Goal: Task Accomplishment & Management: Manage account settings

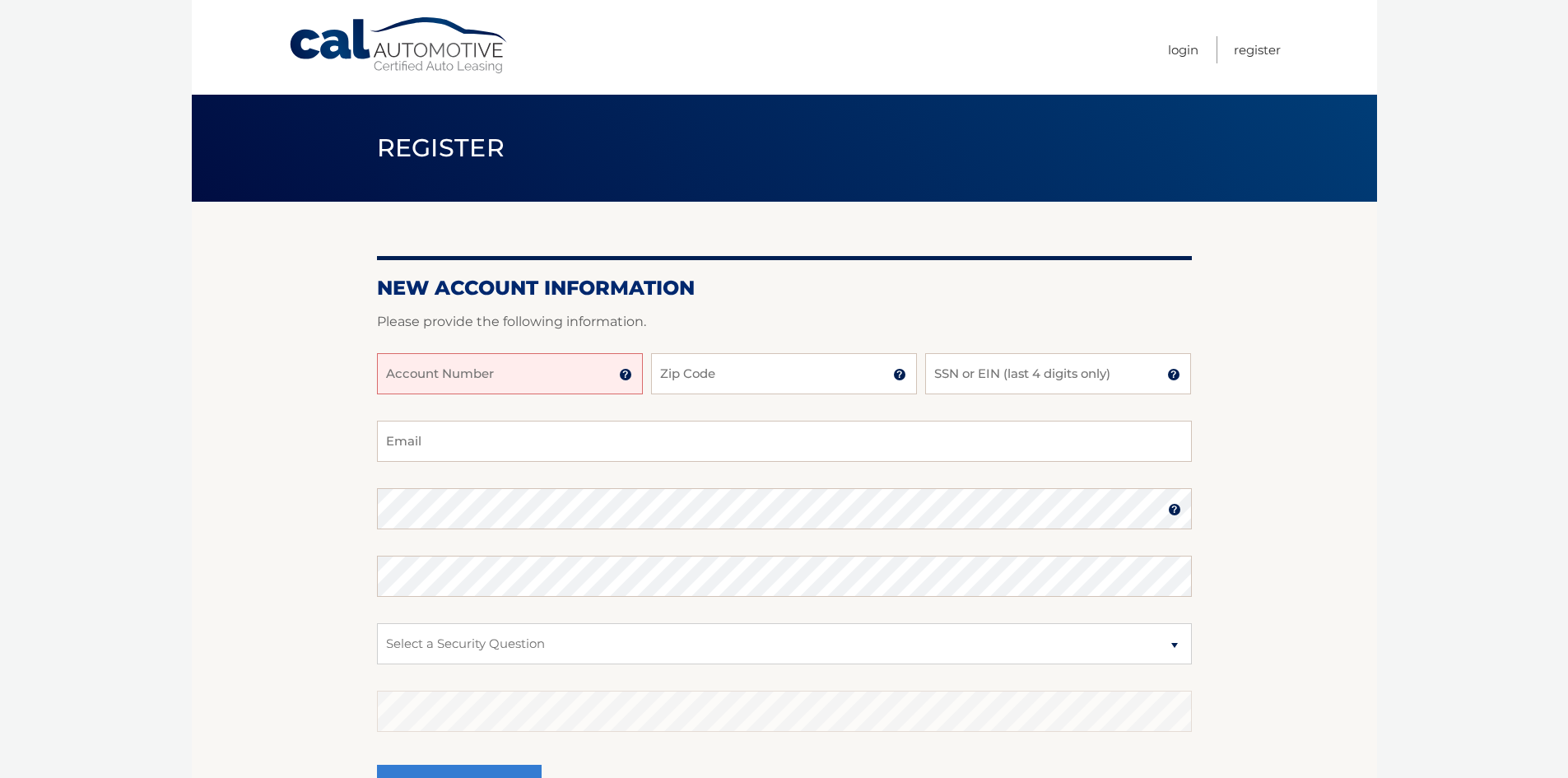
click at [442, 375] on input "Account Number" at bounding box center [509, 373] width 266 height 41
type input "44455989202"
click at [734, 366] on input "Zip Code" at bounding box center [783, 373] width 266 height 41
type input "19138"
click at [997, 375] on input "SSN or EIN (last 4 digits only)" at bounding box center [1057, 373] width 266 height 41
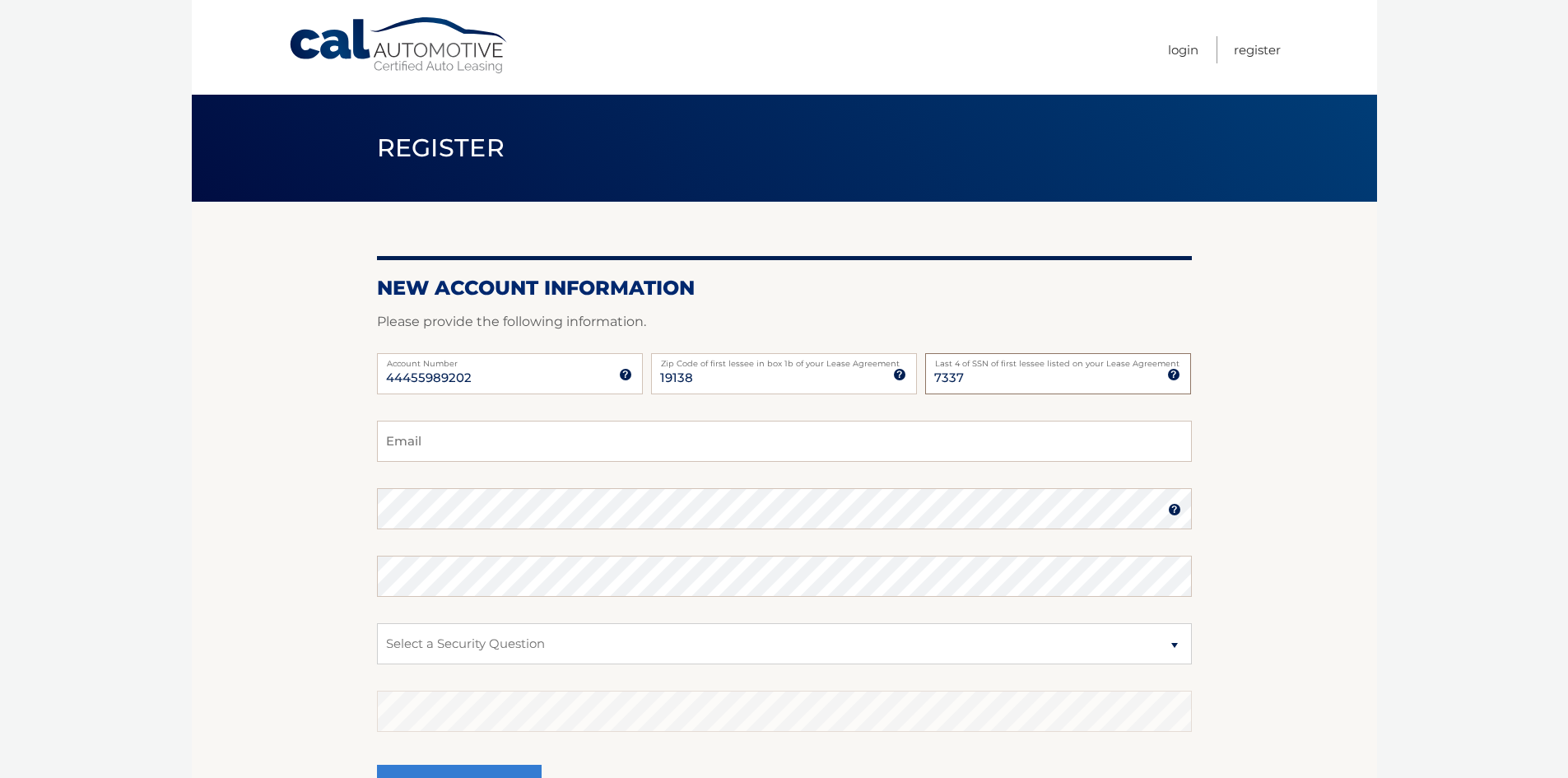
type input "7337"
click at [487, 436] on input "Email" at bounding box center [784, 441] width 815 height 41
type input "nicole@film.org"
drag, startPoint x: 190, startPoint y: 232, endPoint x: 216, endPoint y: 235, distance: 26.2
click at [190, 234] on body "Cal Automotive Menu Login Register Register" at bounding box center [784, 389] width 1568 height 778
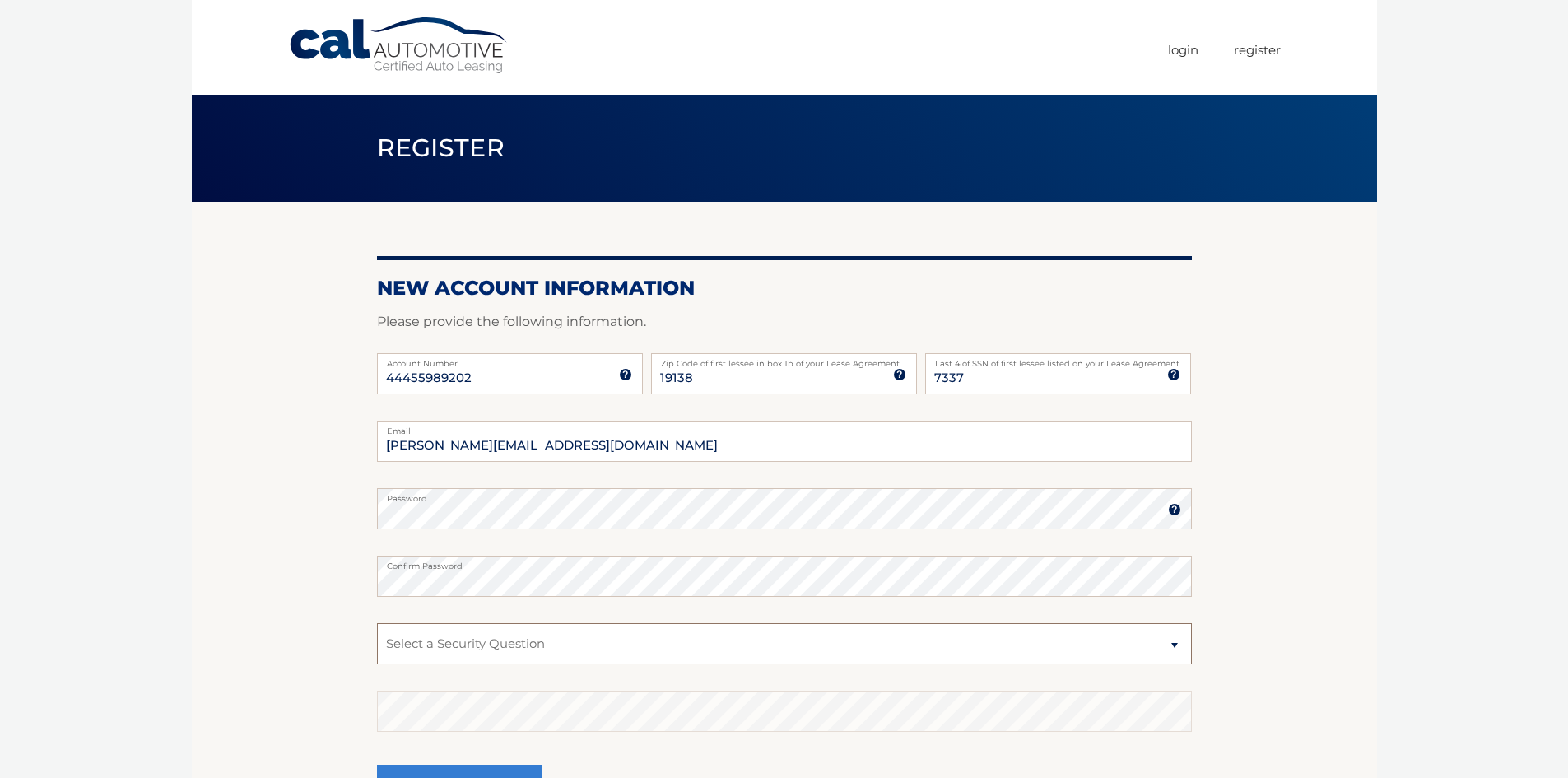
click at [529, 634] on select "Select a Security Question What was the name of your elementary school? What is…" at bounding box center [784, 643] width 815 height 41
select select "2"
click at [377, 623] on select "Select a Security Question What was the name of your elementary school? What is…" at bounding box center [784, 643] width 815 height 41
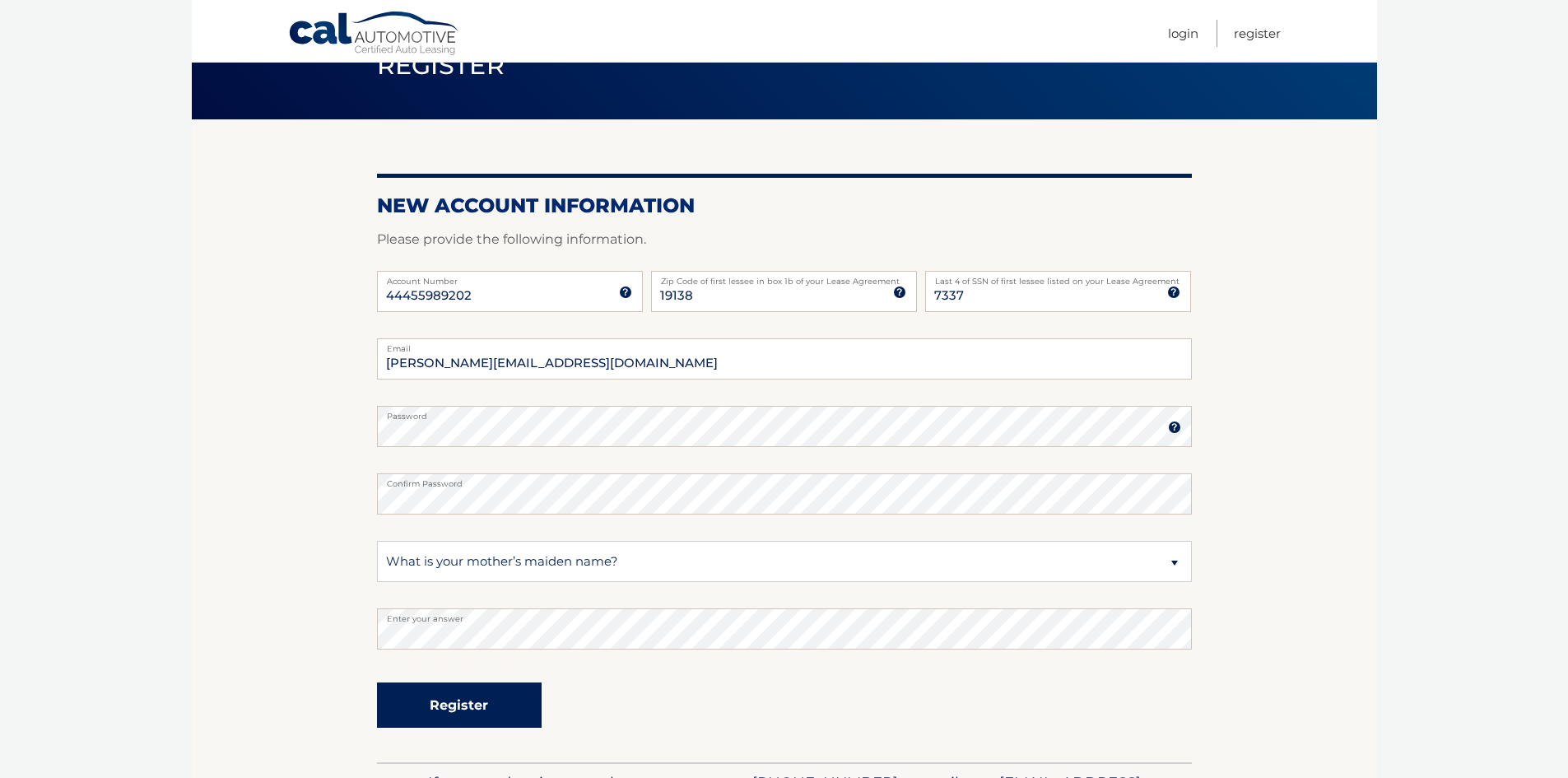
click at [456, 707] on button "Register" at bounding box center [459, 705] width 165 height 45
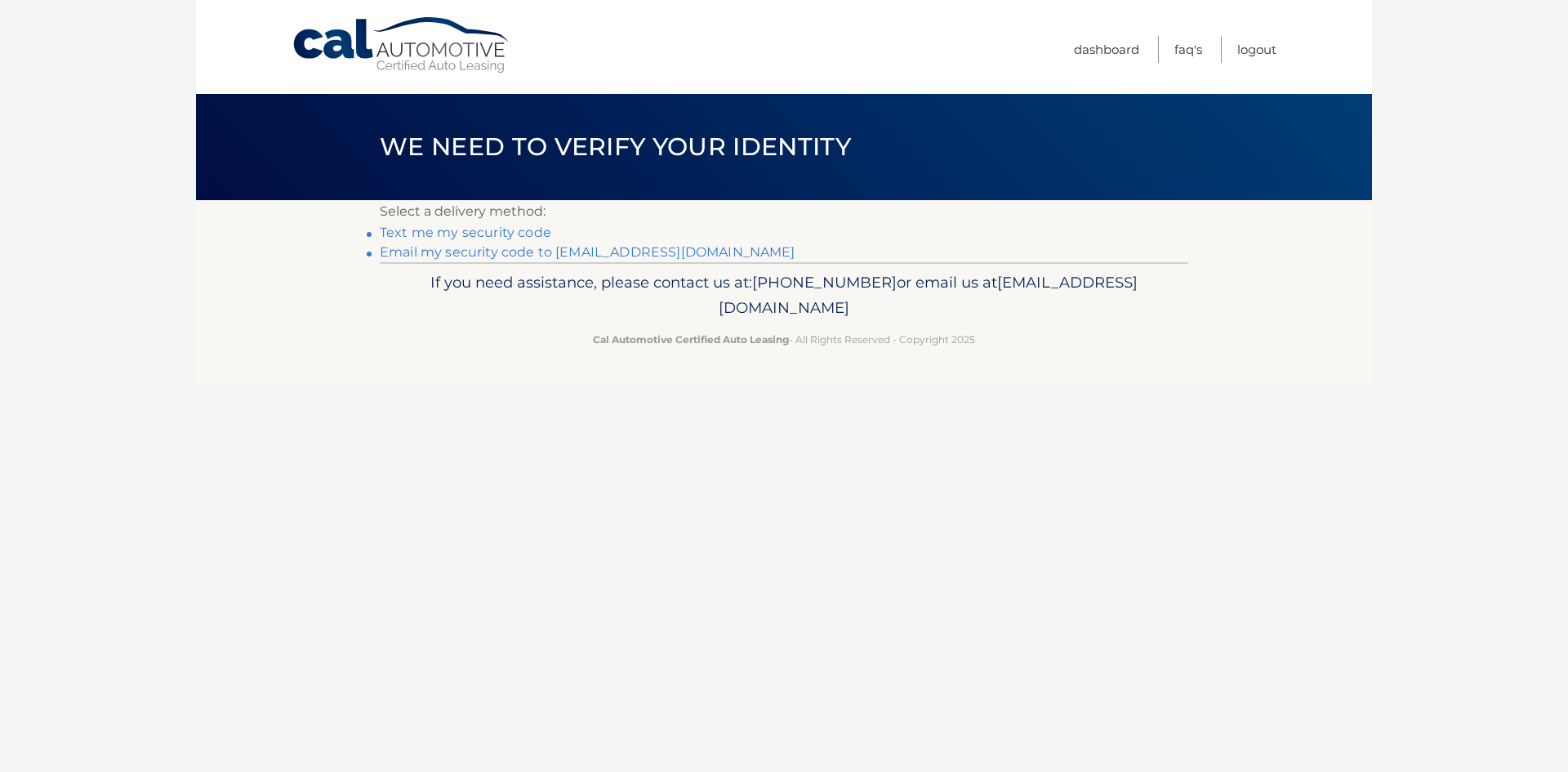
click at [380, 288] on html "Cal Automotive Menu Dashboard FAQ's Logout ×" at bounding box center [784, 386] width 1568 height 772
click at [464, 253] on link "Email my security code to [EMAIL_ADDRESS][DOMAIN_NAME]" at bounding box center [587, 252] width 415 height 15
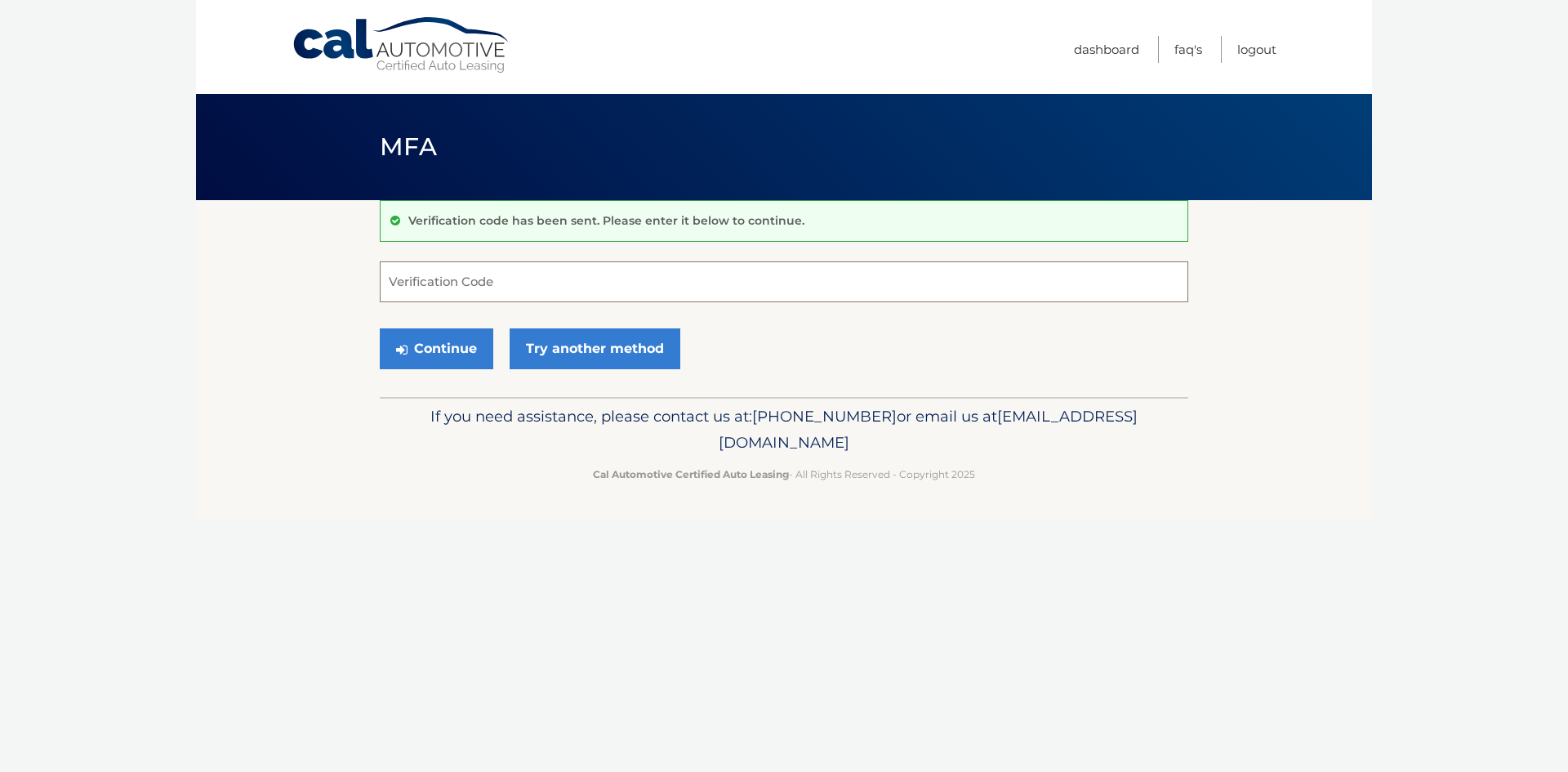
click at [473, 282] on input "Verification Code" at bounding box center [784, 281] width 809 height 41
paste input "126950"
type input "126950"
click at [420, 353] on button "Continue" at bounding box center [436, 348] width 114 height 41
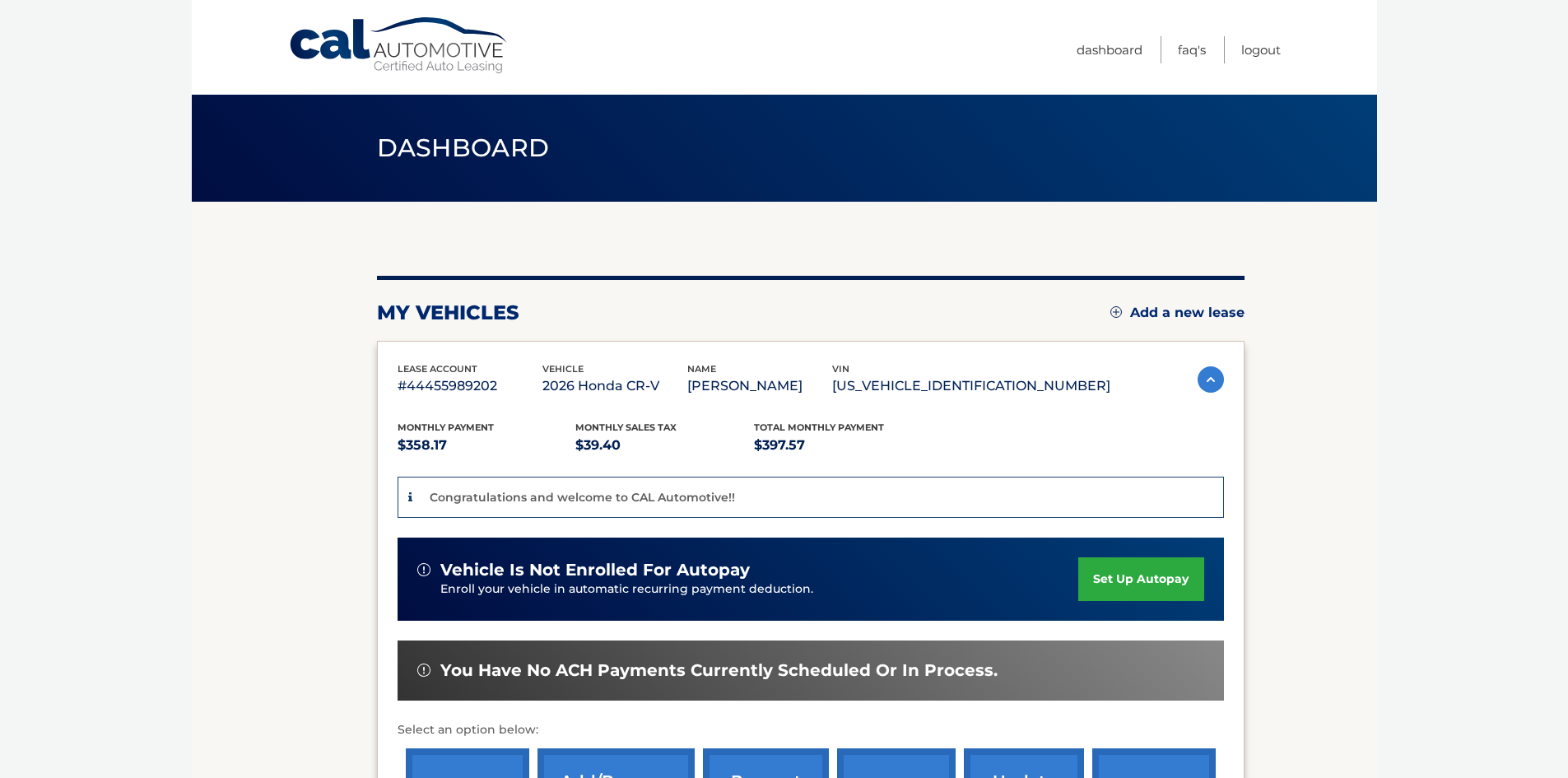
click at [1168, 583] on link "set up autopay" at bounding box center [1140, 578] width 125 height 44
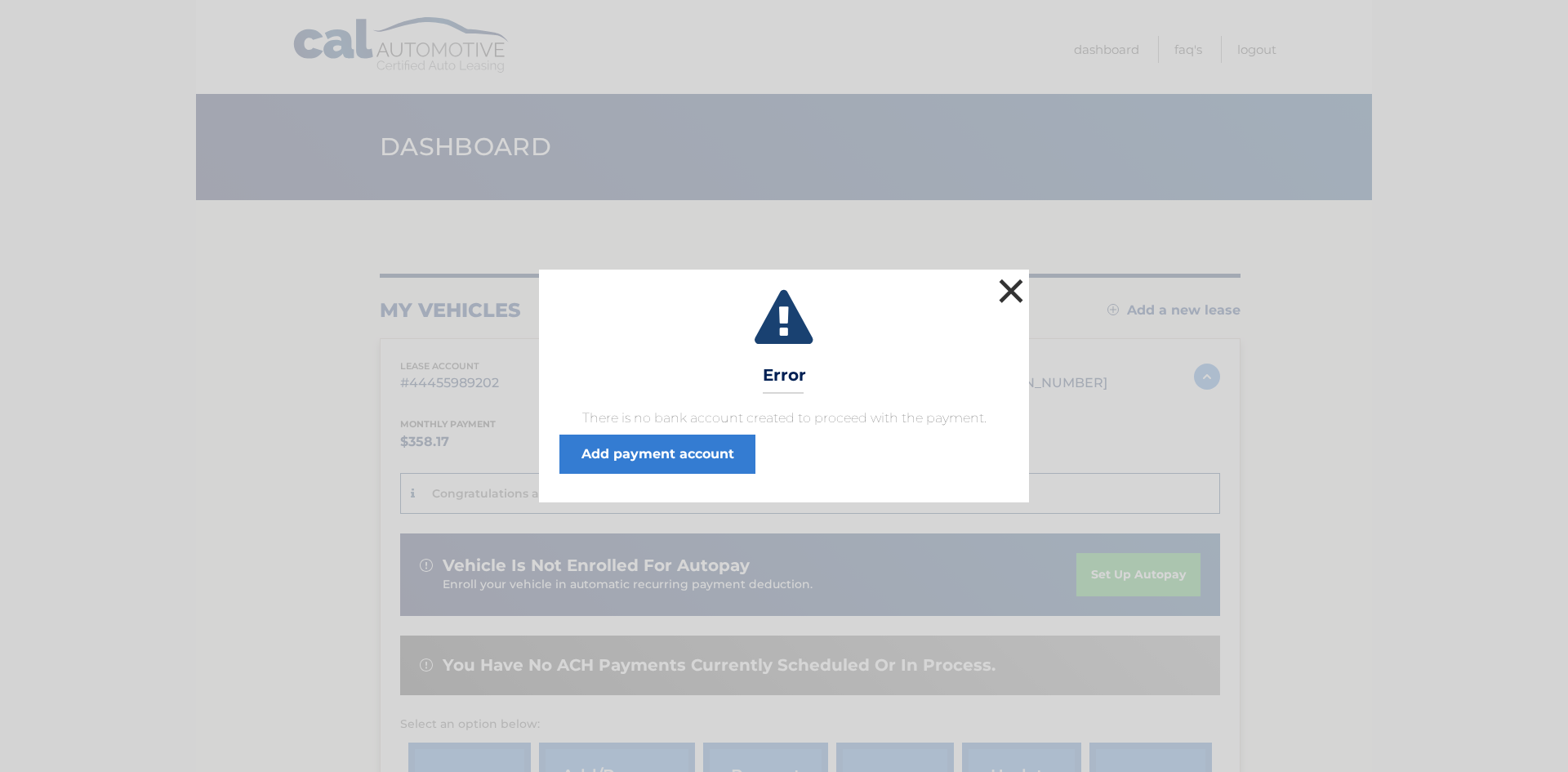
click at [1018, 286] on button "×" at bounding box center [1011, 291] width 33 height 33
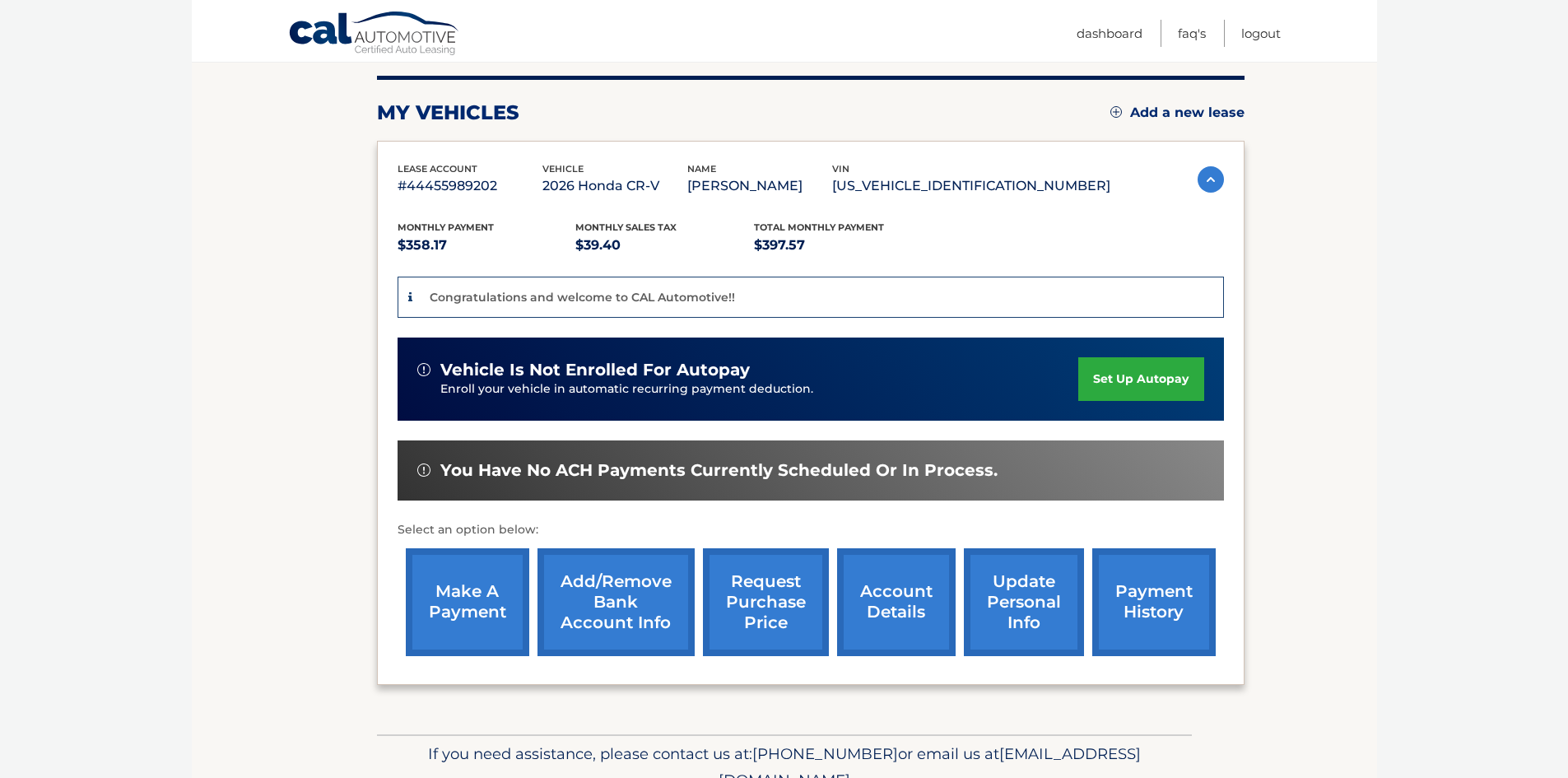
scroll to position [247, 0]
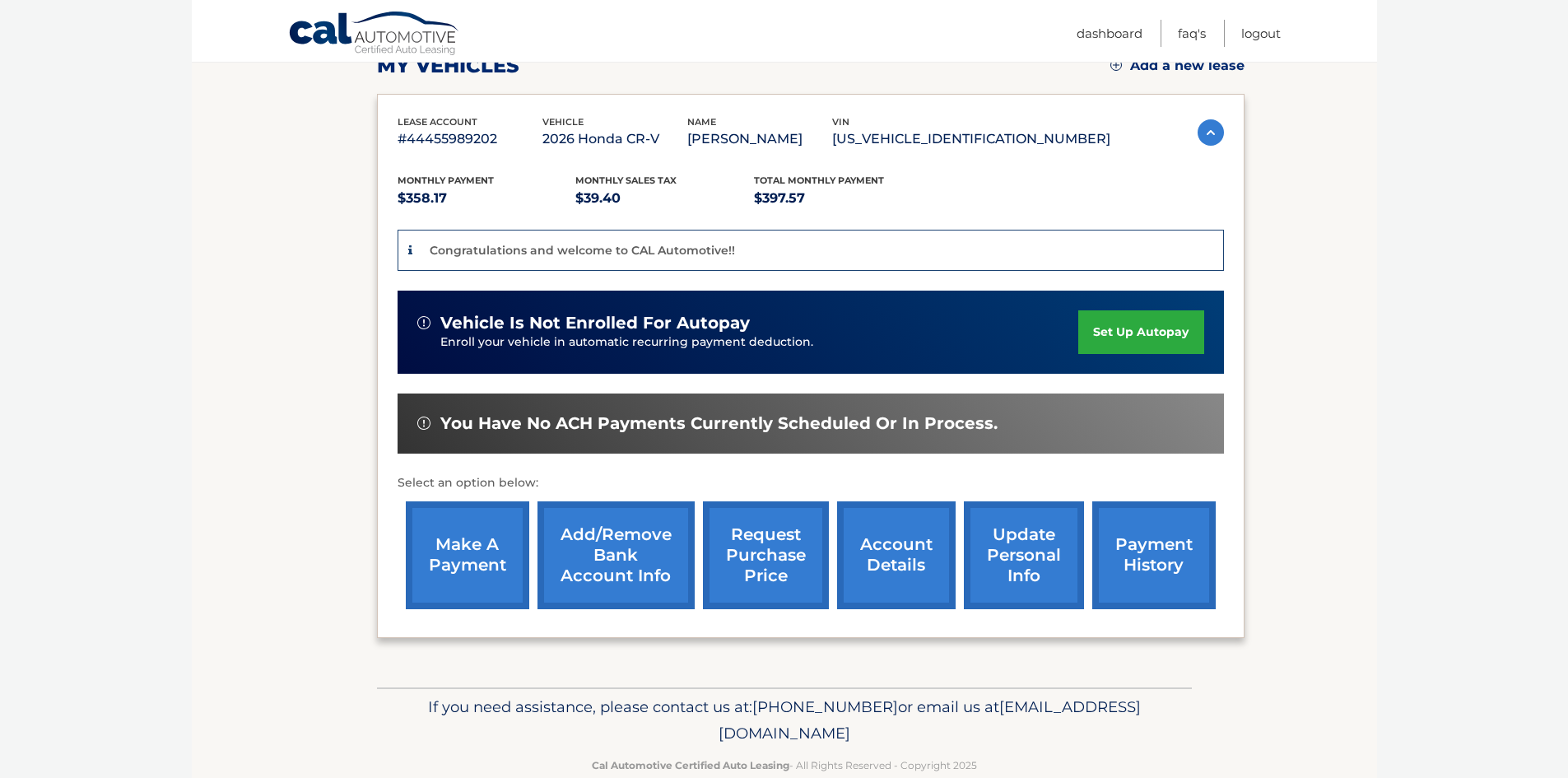
click at [626, 588] on link "Add/Remove bank account info" at bounding box center [616, 555] width 157 height 108
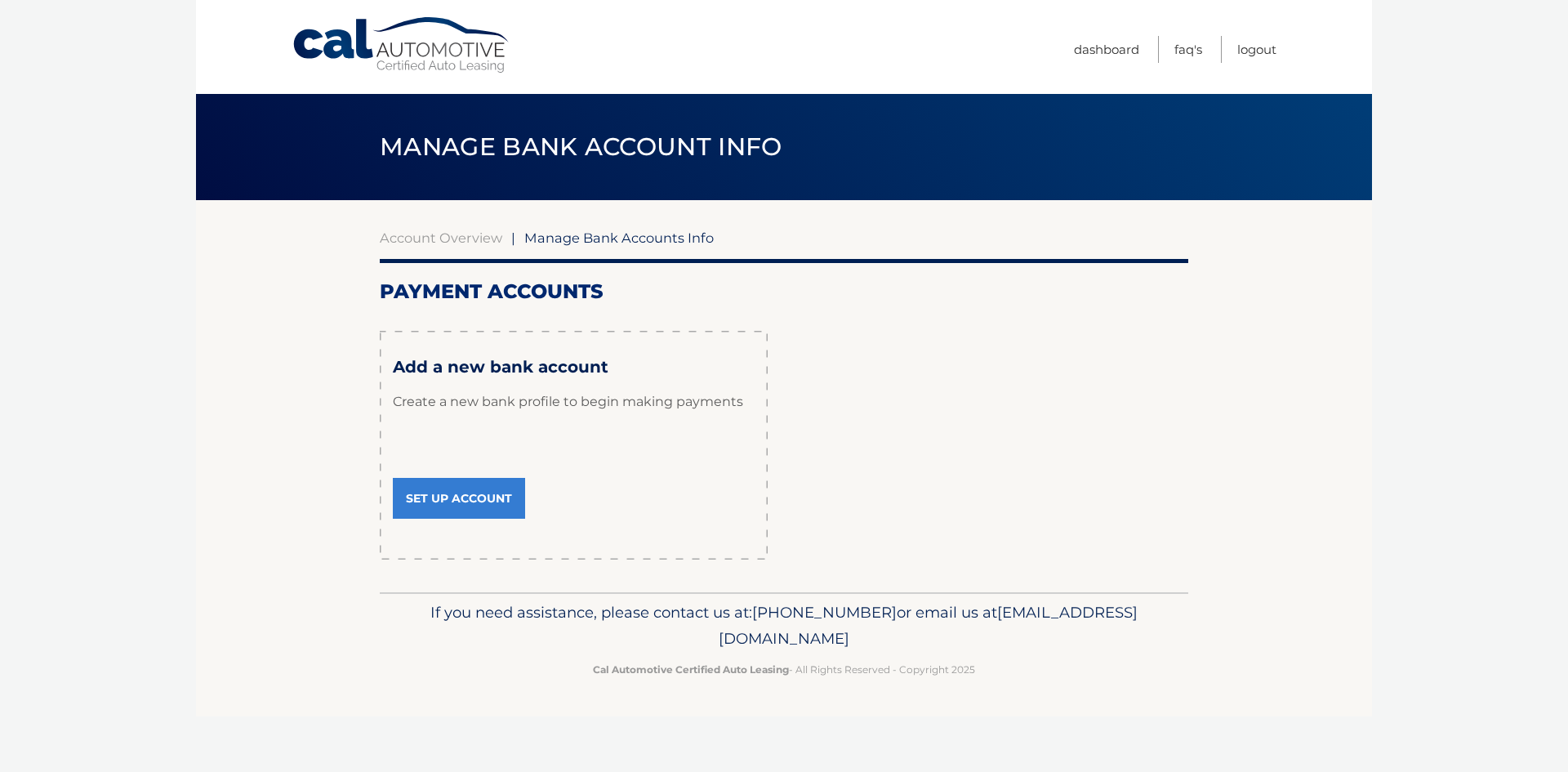
click at [430, 486] on link "Set Up Account" at bounding box center [459, 498] width 132 height 41
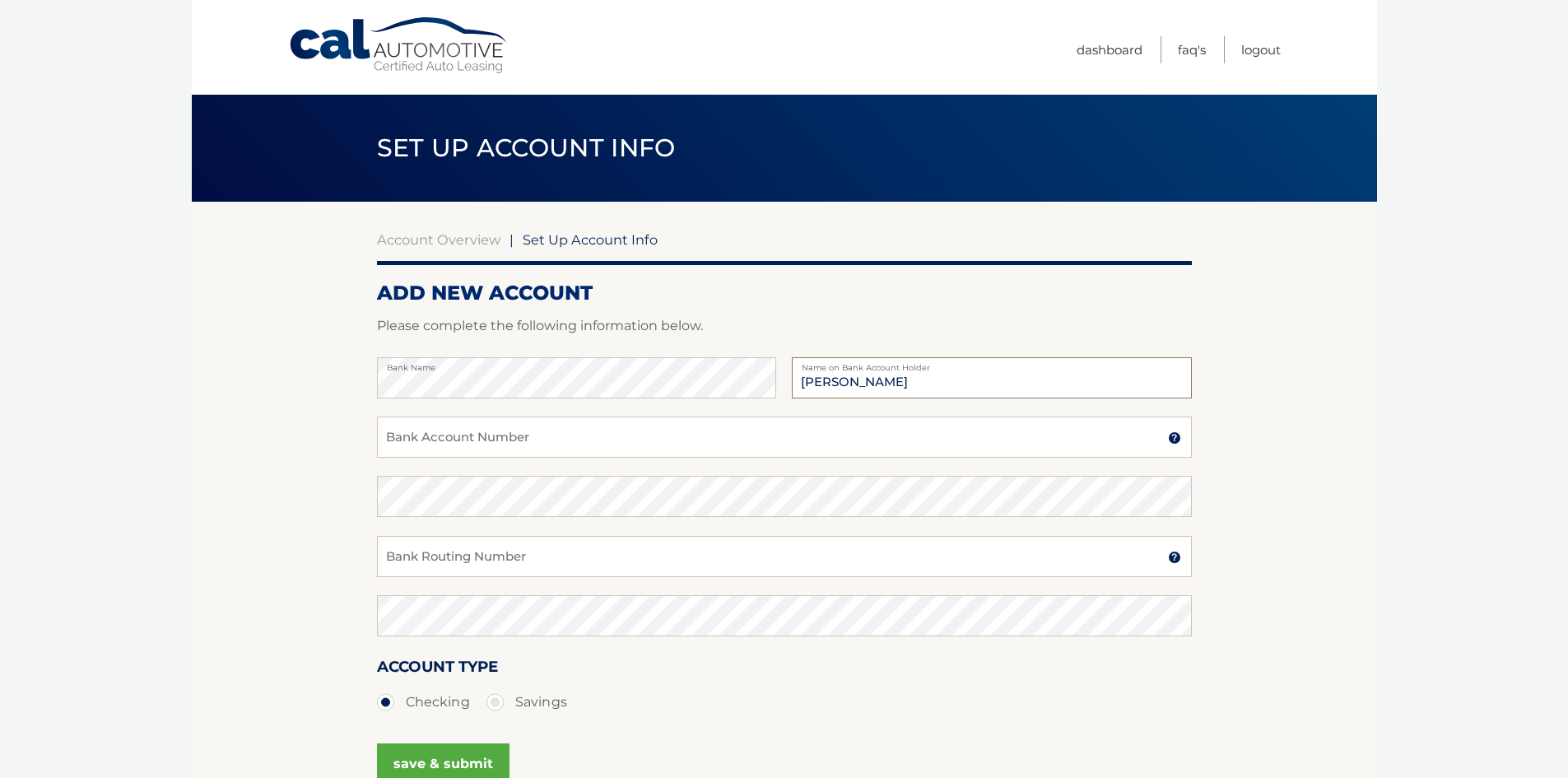
type input "[PERSON_NAME]"
click at [1387, 442] on body "Cal Automotive Menu Dashboard FAQ's Logout |" at bounding box center [784, 389] width 1568 height 778
click at [495, 434] on input "Bank Account Number" at bounding box center [784, 437] width 815 height 41
paste input "0451168652"
type input "0451168652"
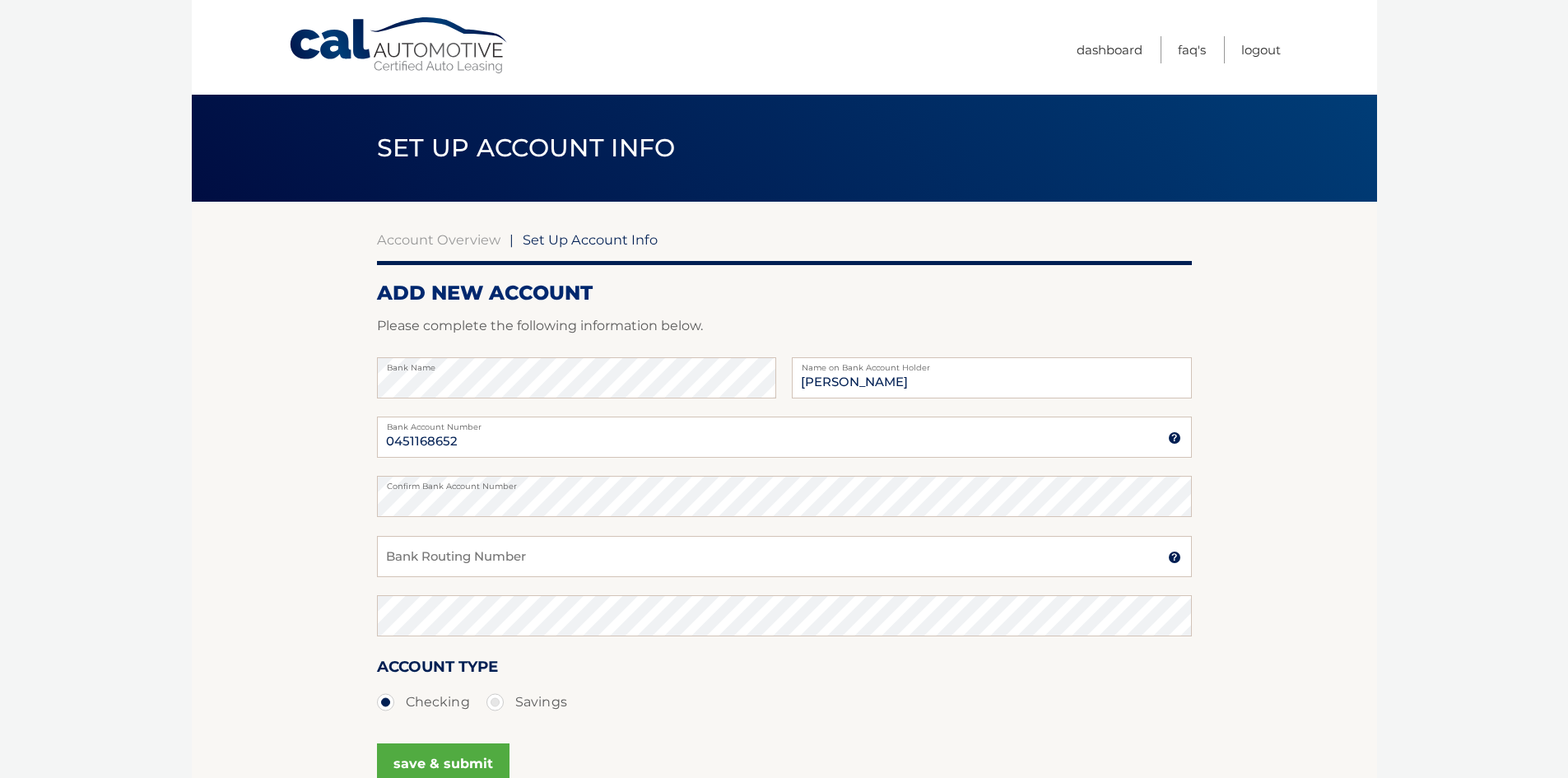
drag, startPoint x: 1290, startPoint y: 377, endPoint x: 1228, endPoint y: 440, distance: 88.4
click at [1290, 377] on section "Account Overview | Set Up Account Info ADD NEW ACCOUNT Please complete the foll…" at bounding box center [784, 515] width 1185 height 628
paste input "231381116"
type input "231381116"
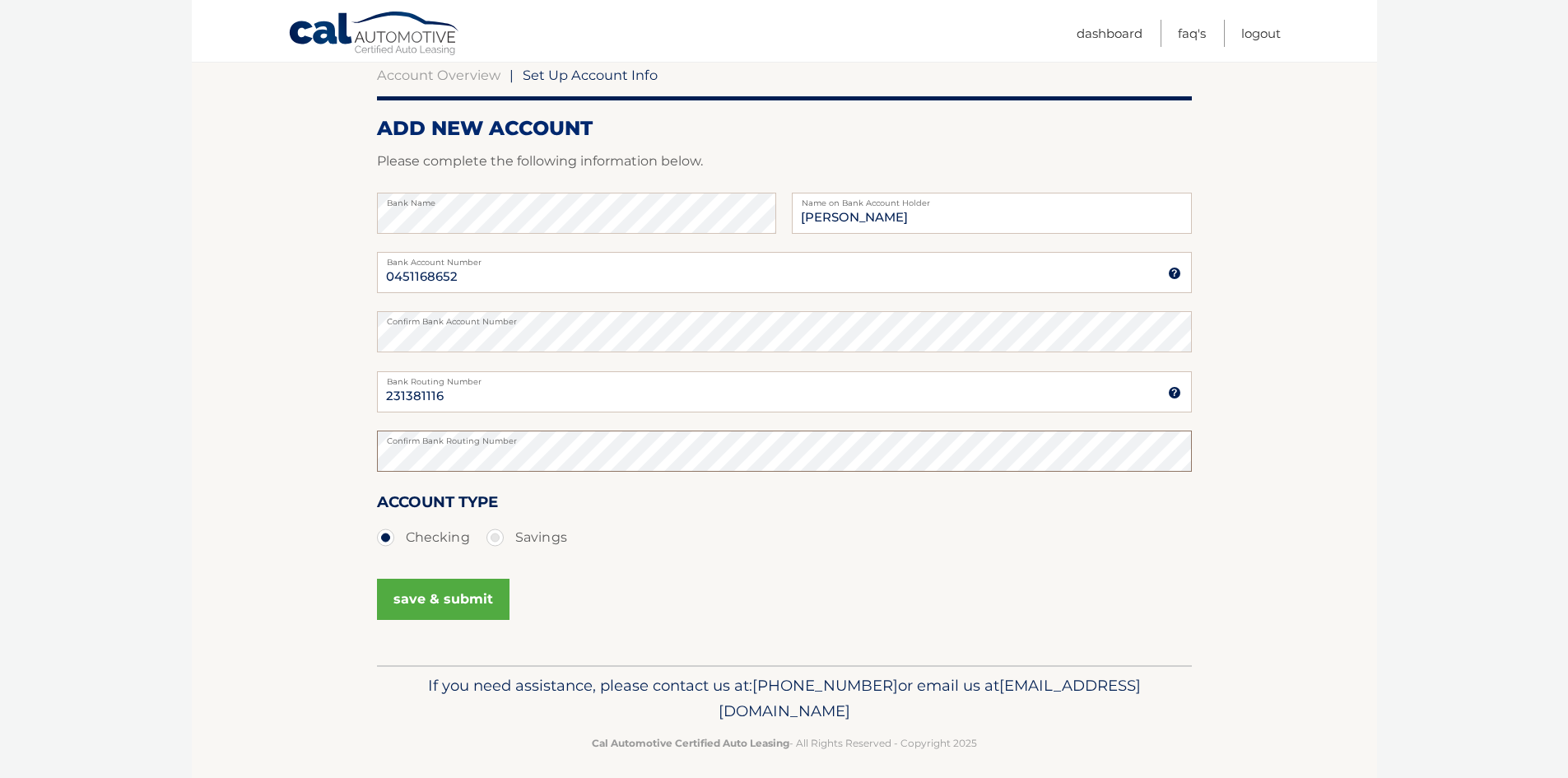
scroll to position [177, 0]
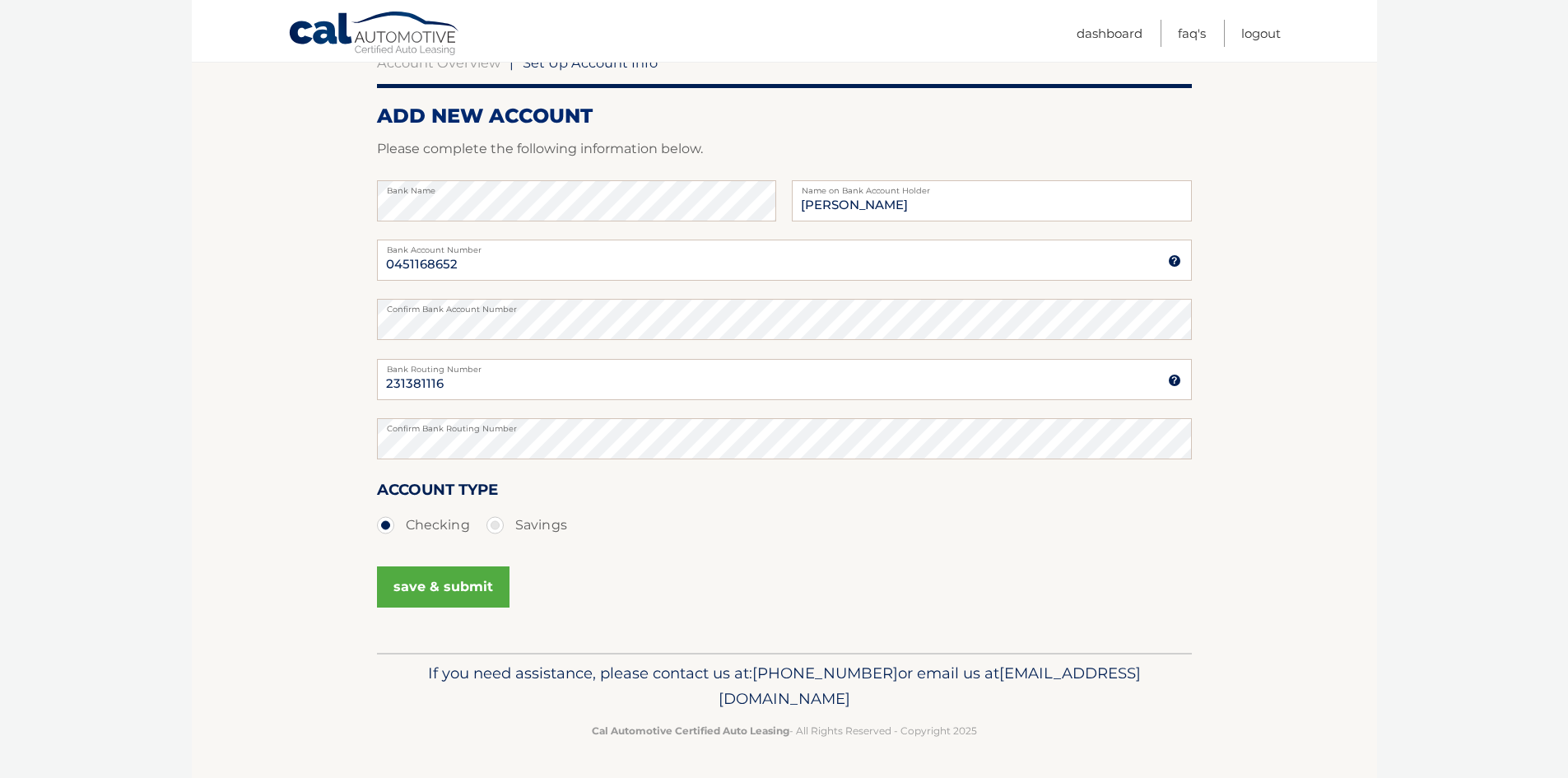
click at [471, 592] on button "save & submit" at bounding box center [442, 587] width 132 height 41
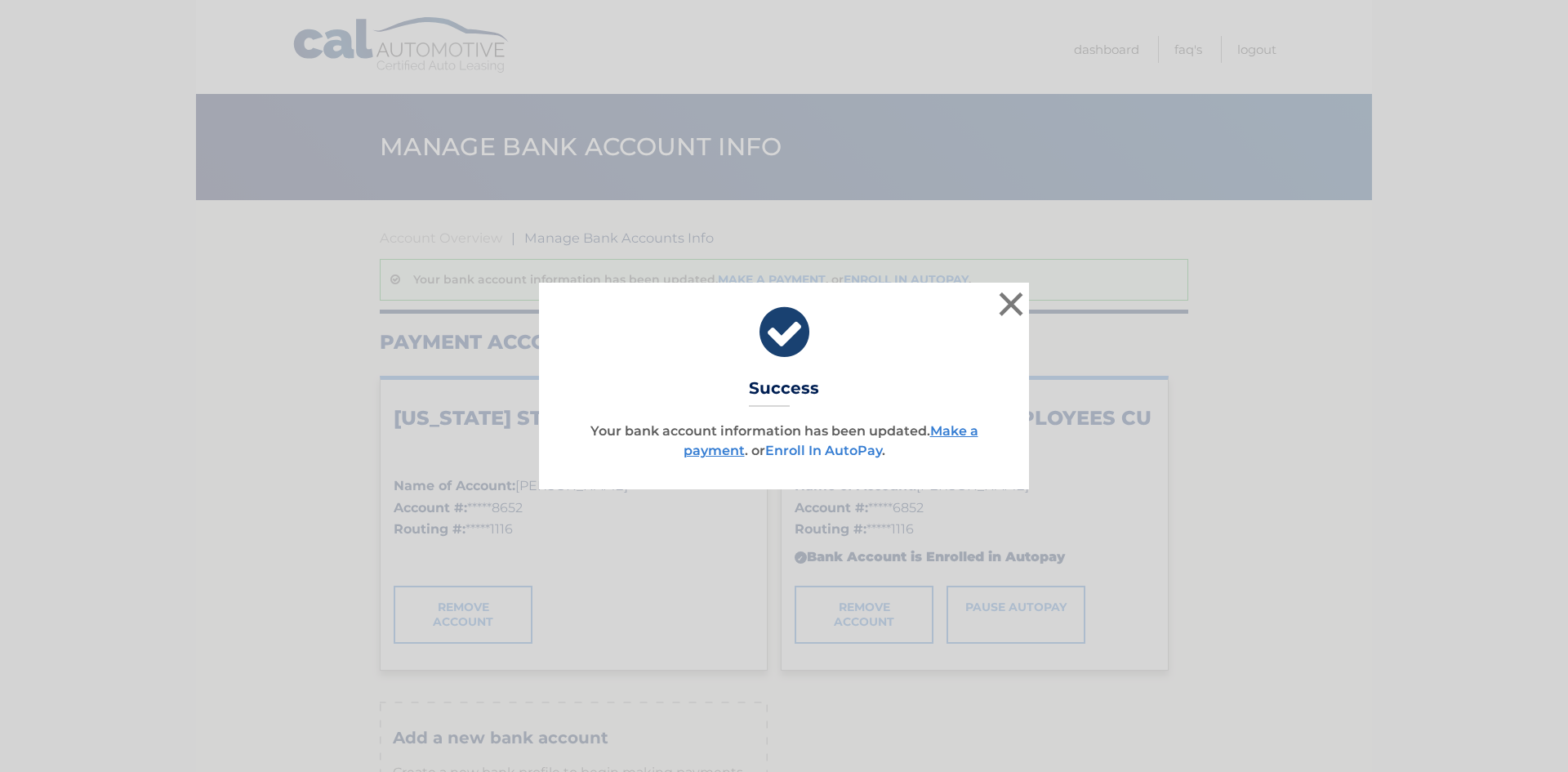
click at [855, 450] on link "Enroll In AutoPay" at bounding box center [824, 450] width 117 height 15
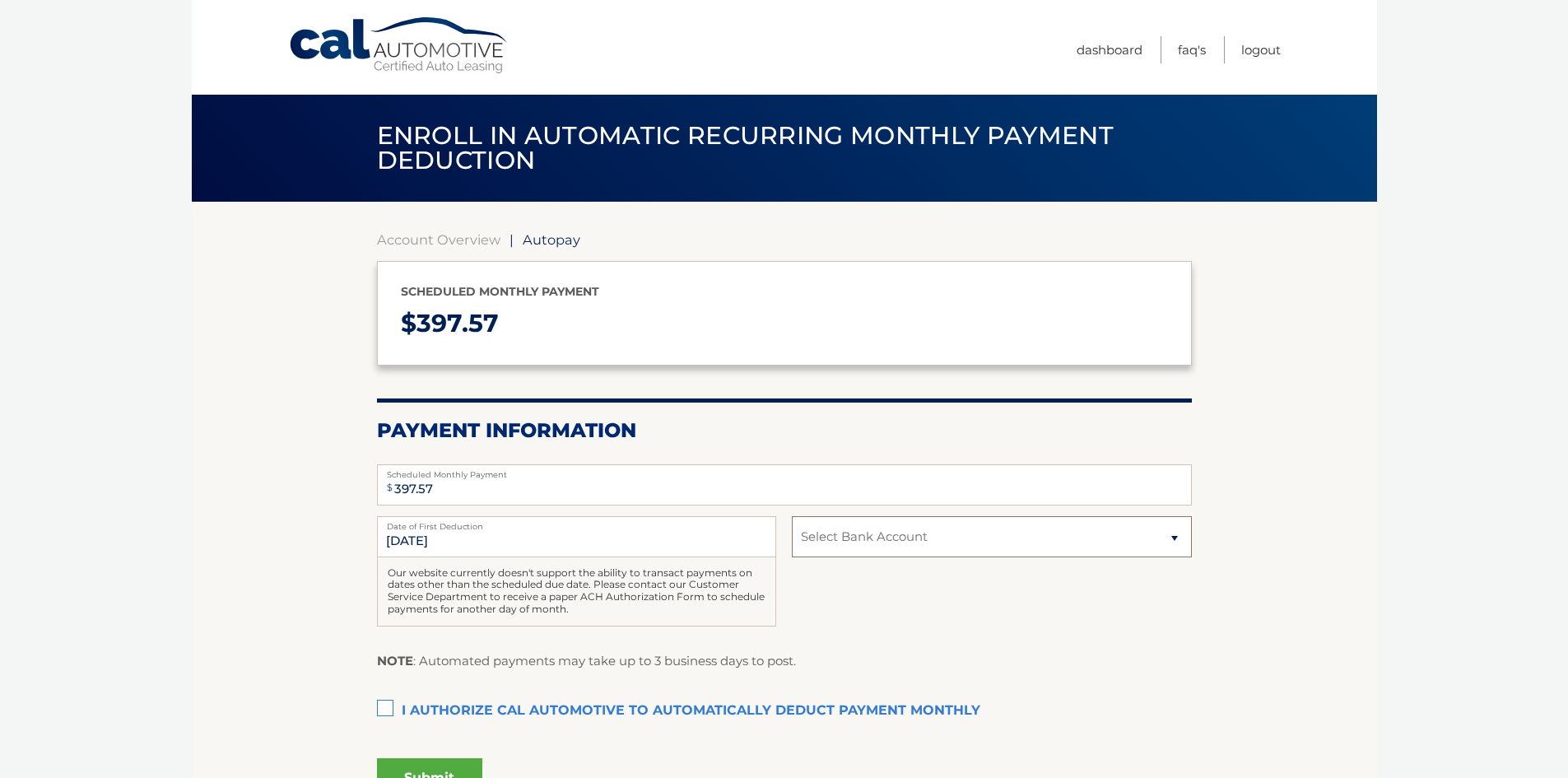
click at [974, 526] on select "Select Bank Account Checking PENNSYLVANIA STATE EMPLOYEES CU *****8652 Checking…" at bounding box center [991, 536] width 399 height 41
click at [283, 475] on section "Account Overview | Autopay Scheduled monthly payment $ 397.57 Payment Informati…" at bounding box center [784, 512] width 1185 height 620
click at [1119, 44] on link "Dashboard" at bounding box center [1109, 50] width 66 height 27
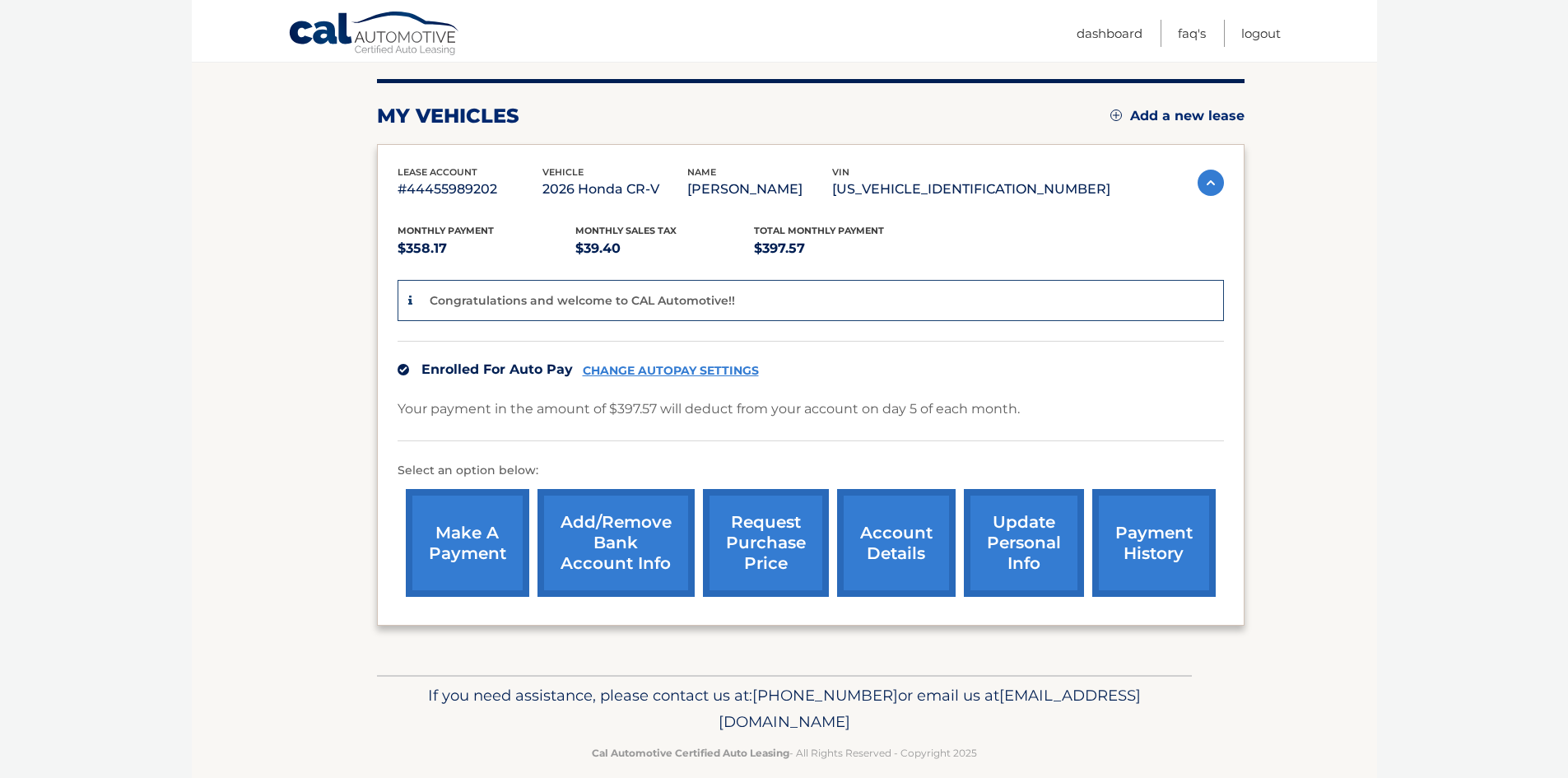
scroll to position [219, 0]
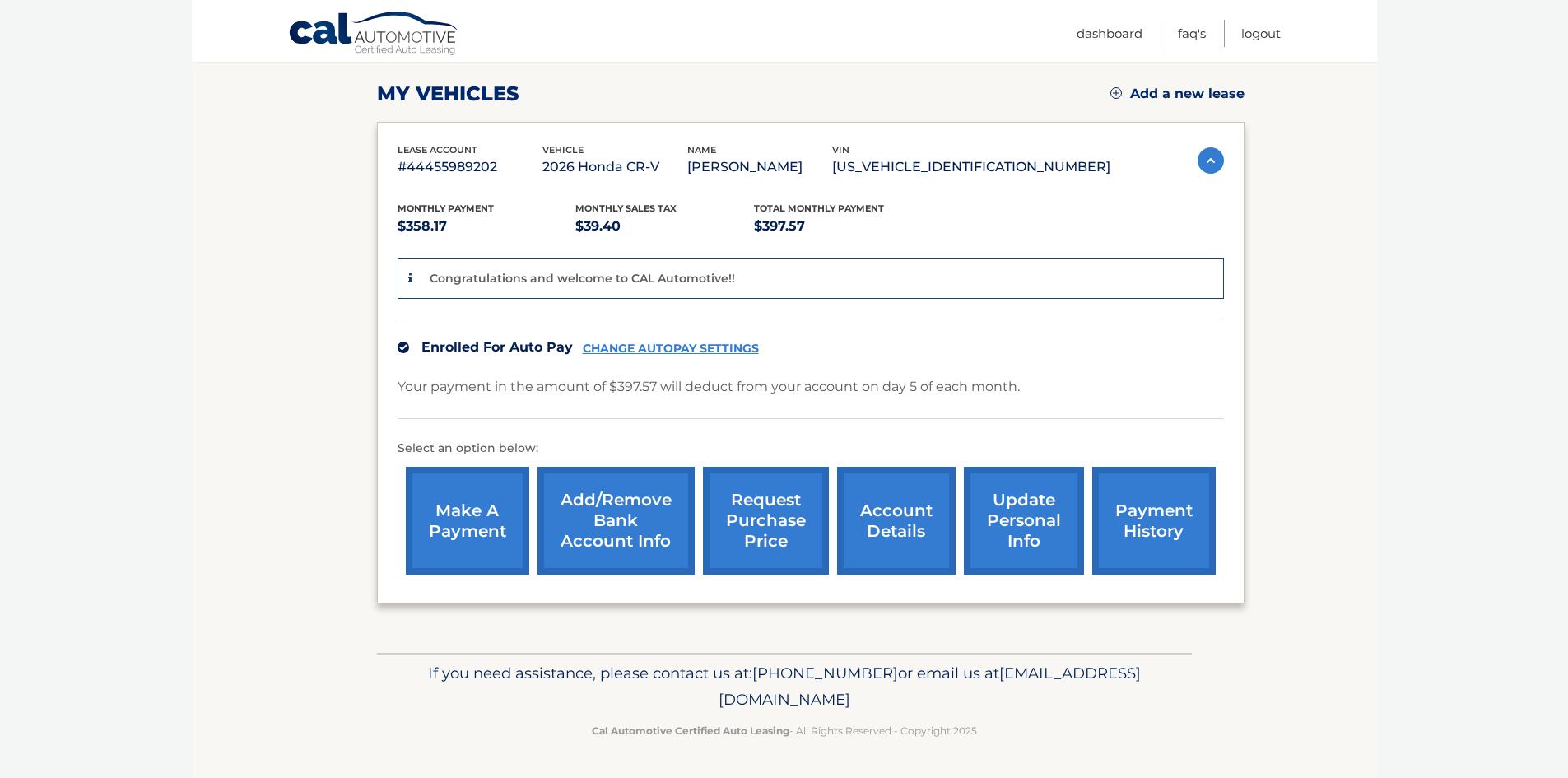
click at [629, 535] on link "Add/Remove bank account info" at bounding box center [616, 520] width 157 height 108
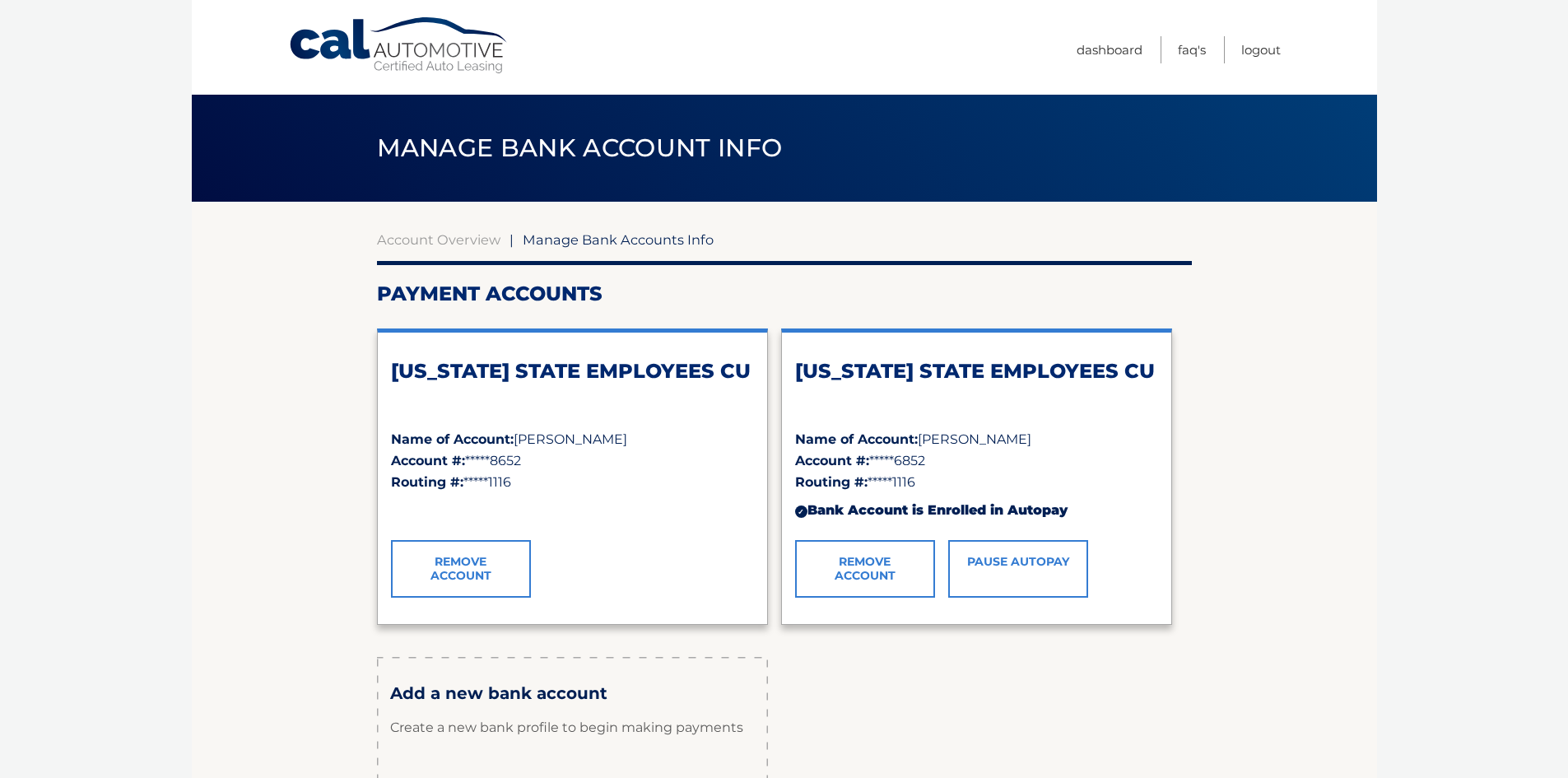
click at [557, 242] on span "Manage Bank Accounts Info" at bounding box center [618, 239] width 191 height 16
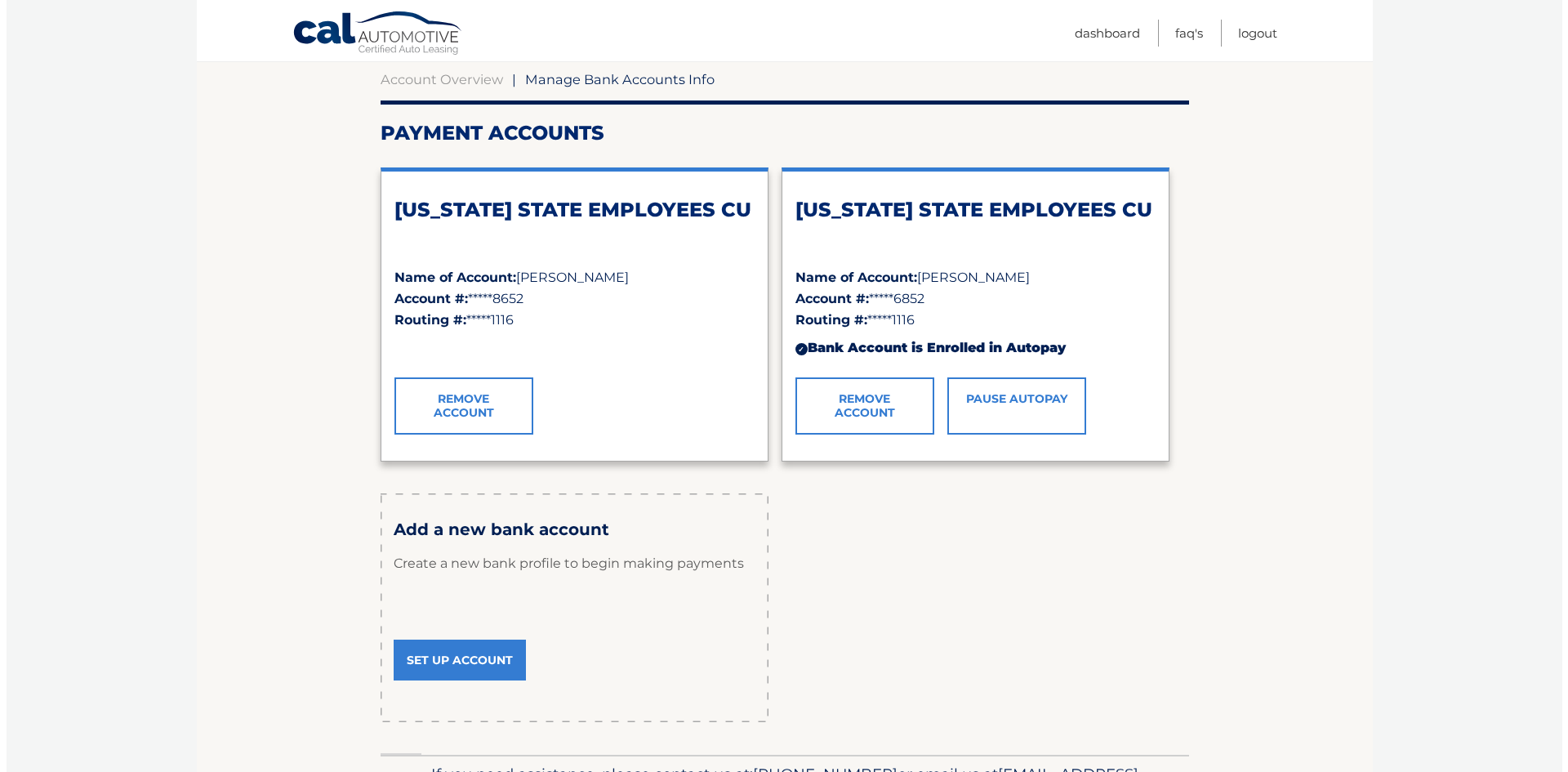
scroll to position [245, 0]
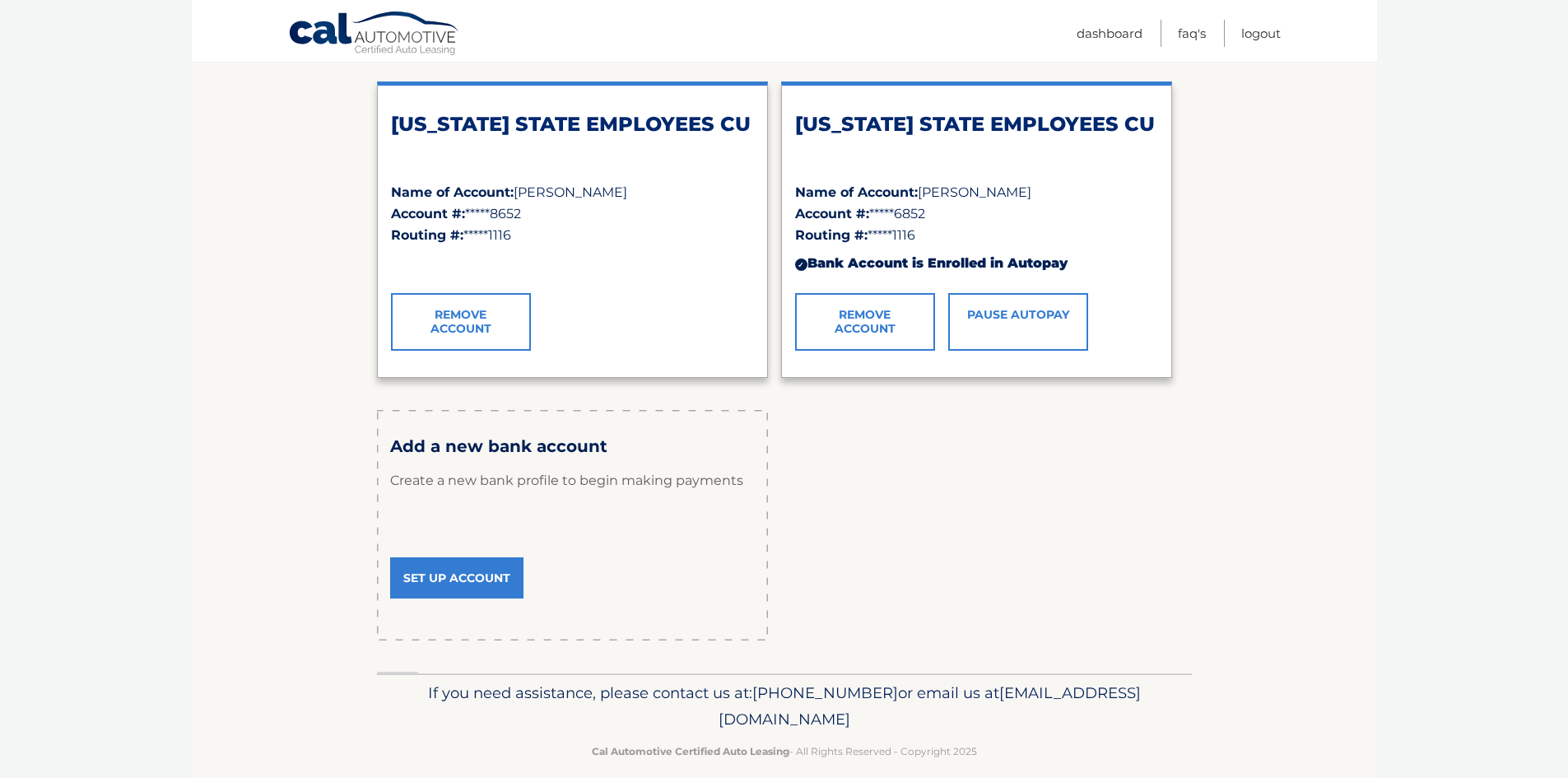
click at [1018, 324] on link "Pause AutoPay" at bounding box center [1018, 321] width 140 height 57
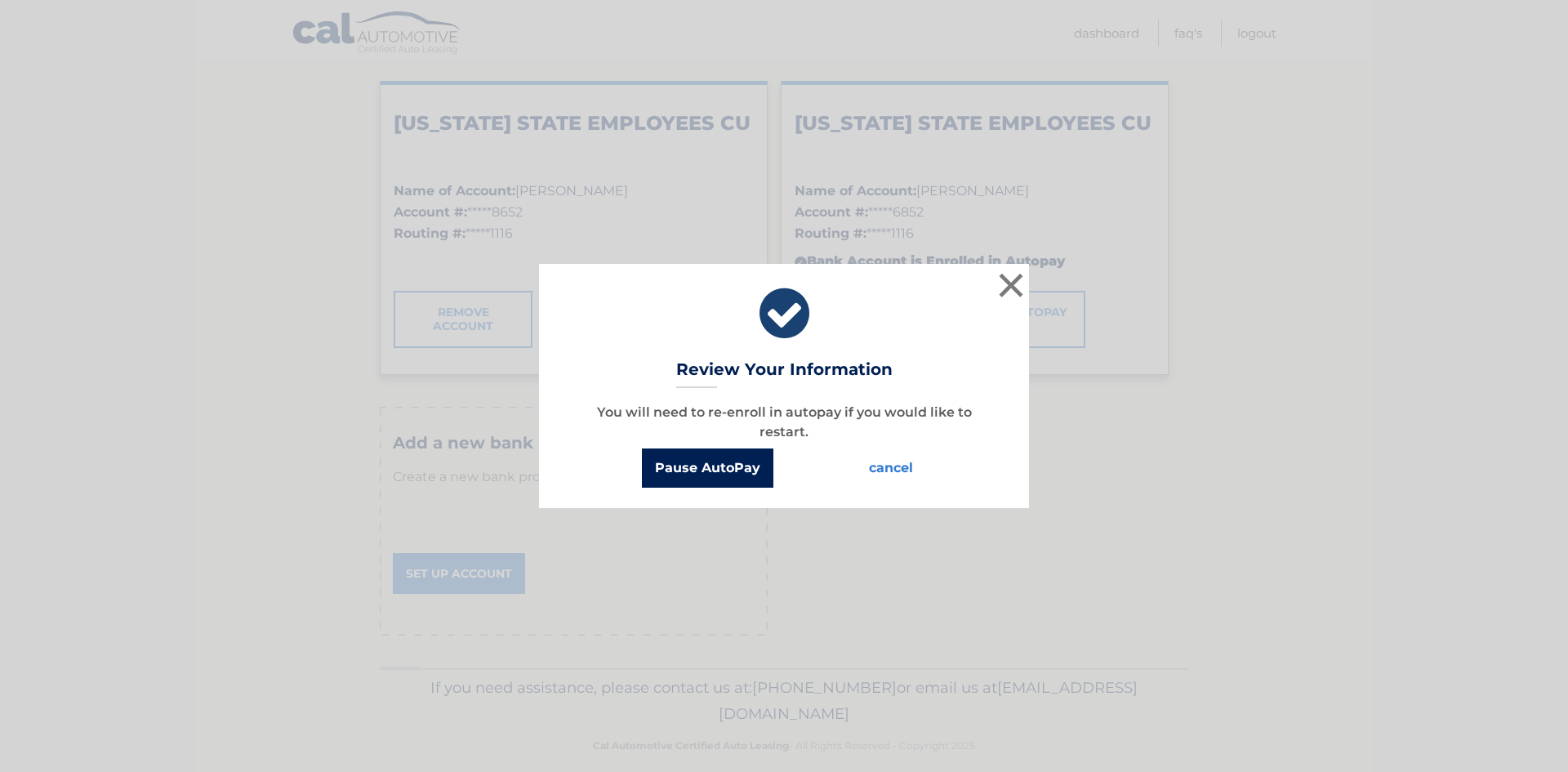
click at [751, 474] on button "Pause AutoPay" at bounding box center [707, 468] width 131 height 39
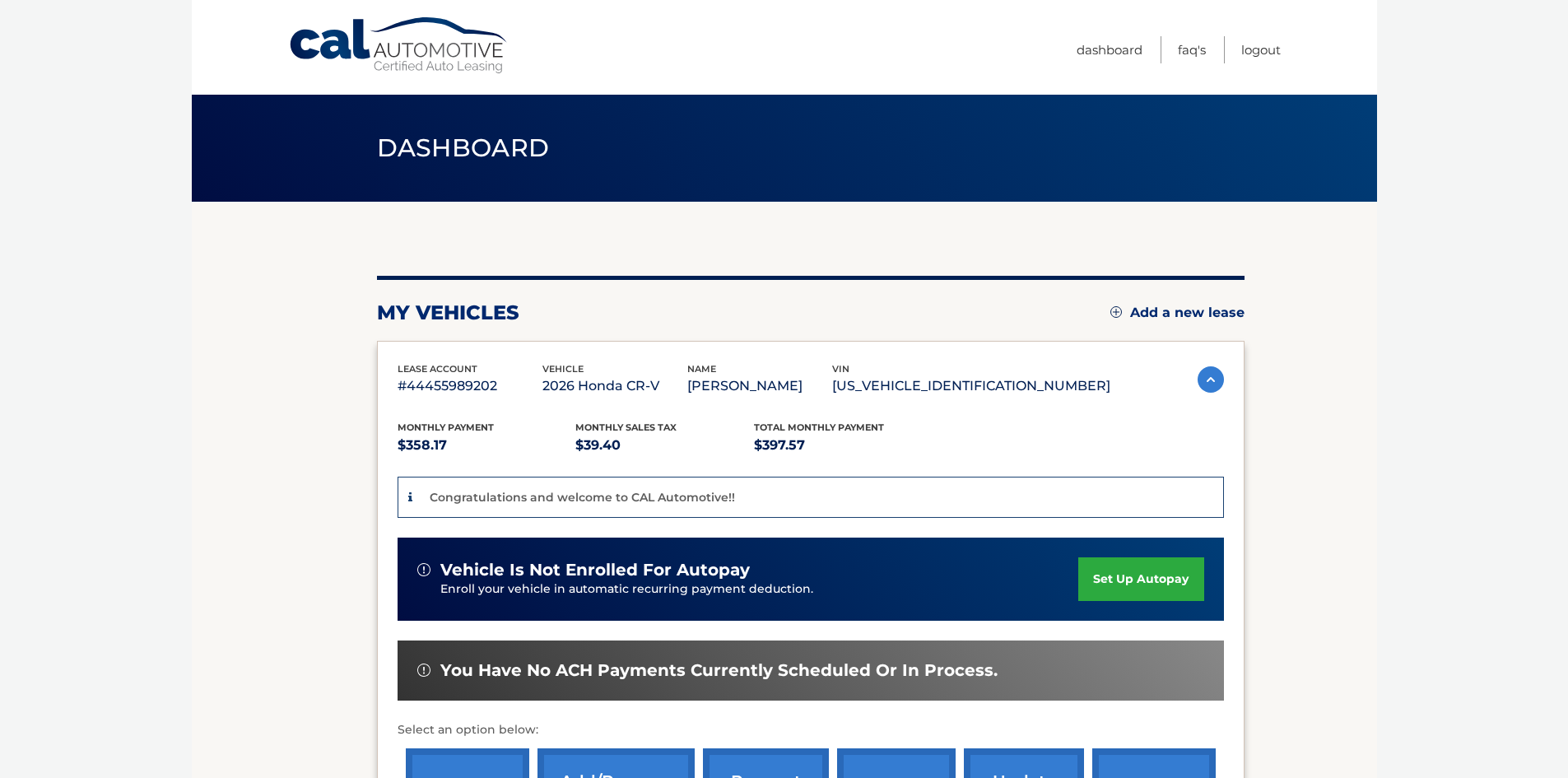
click at [1159, 584] on link "set up autopay" at bounding box center [1140, 578] width 125 height 44
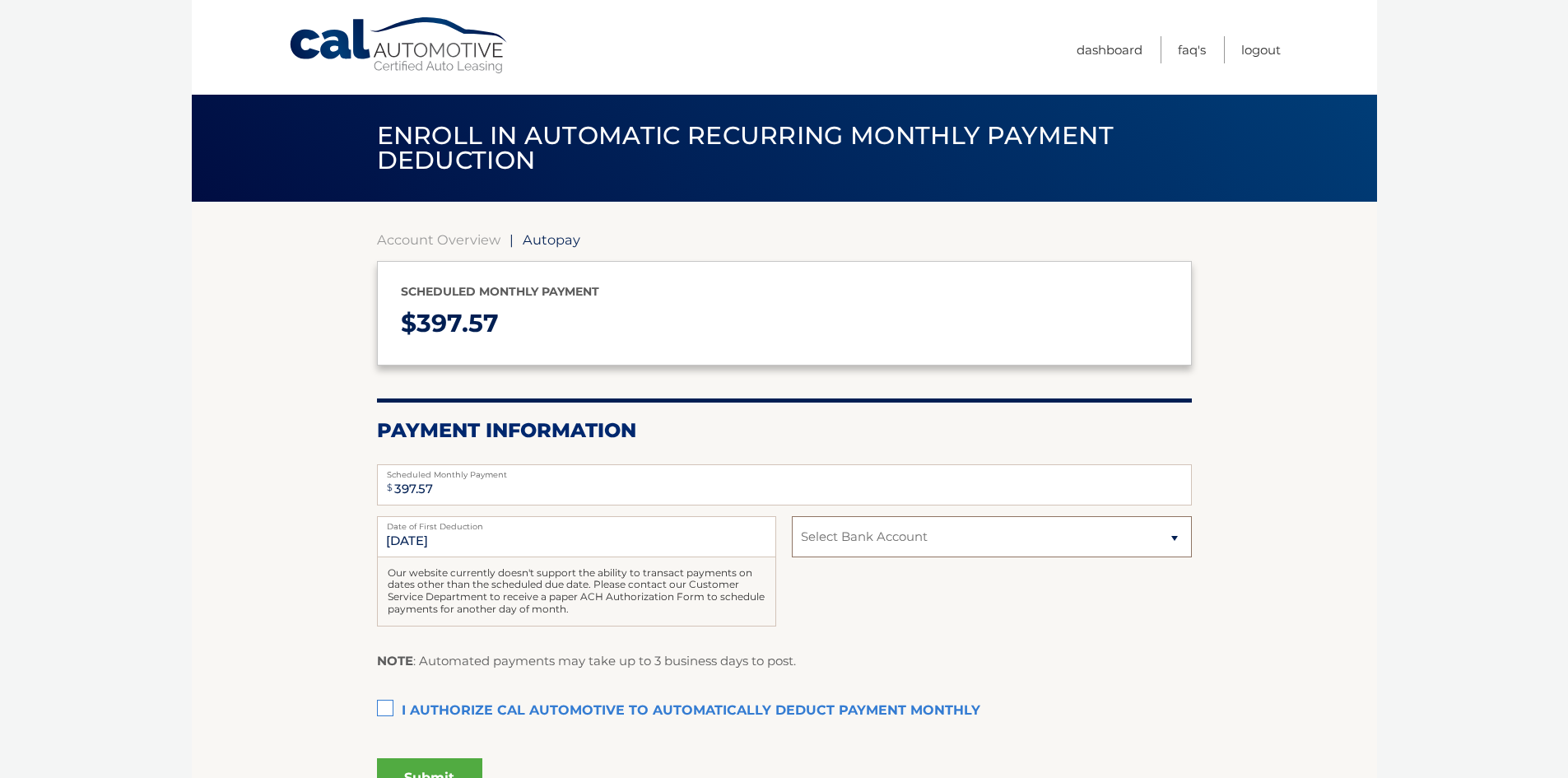
click at [851, 553] on select "Select Bank Account Checking [US_STATE] STATE EMPLOYEES CU *****8652 Checking […" at bounding box center [991, 536] width 399 height 41
select select "NDIzZTE4ZGMtZmM1MS00YjMyLThhZjctZDc5MjIyYWRmOTZk"
click at [792, 516] on select "Select Bank Account Checking [US_STATE] STATE EMPLOYEES CU *****8652 Checking […" at bounding box center [991, 536] width 399 height 41
click at [407, 706] on label "I authorize cal automotive to automatically deduct payment monthly This checkbo…" at bounding box center [784, 711] width 815 height 33
click at [0, 0] on input "I authorize cal automotive to automatically deduct payment monthly This checkbo…" at bounding box center [0, 0] width 0 height 0
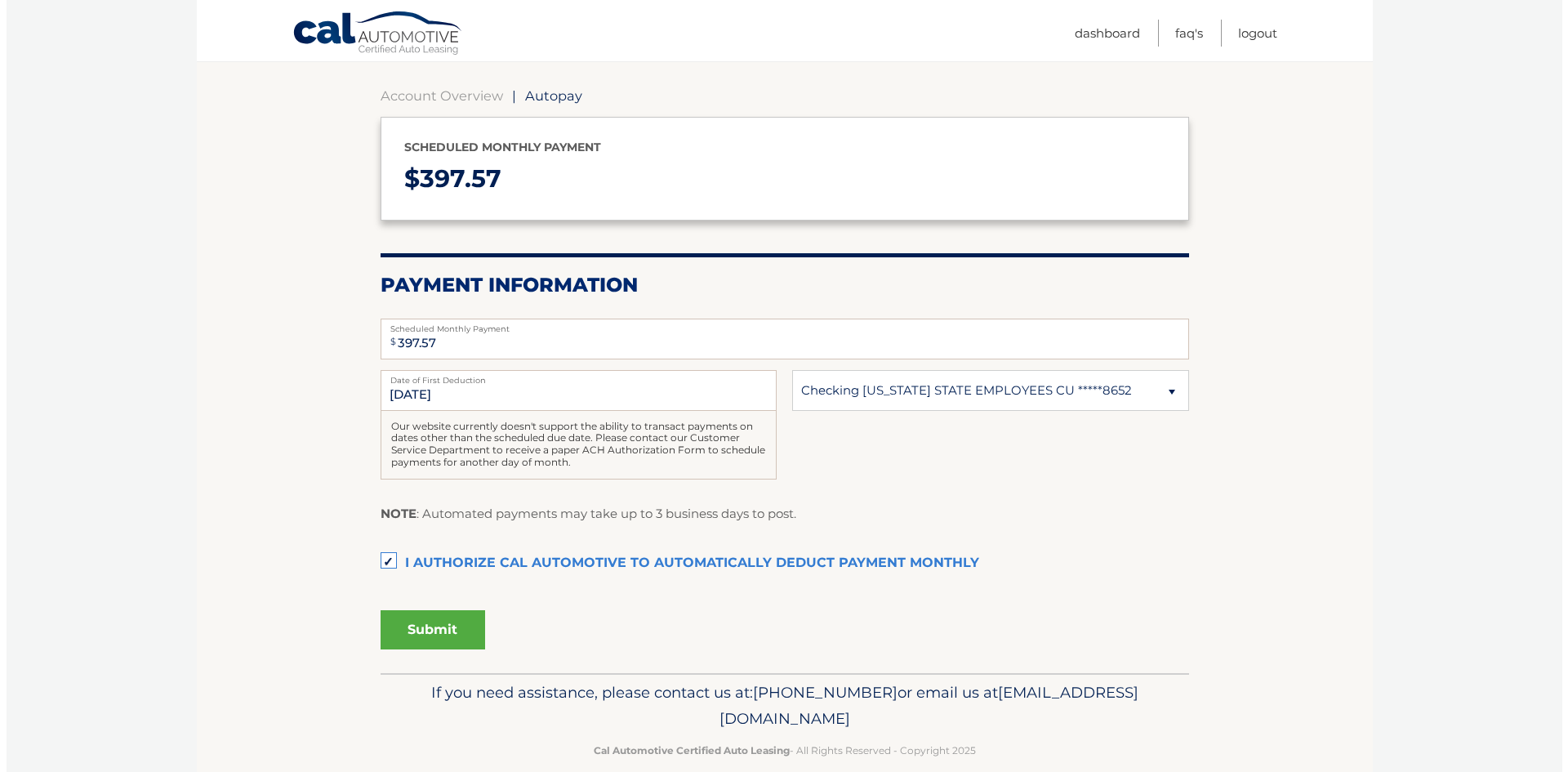
scroll to position [164, 0]
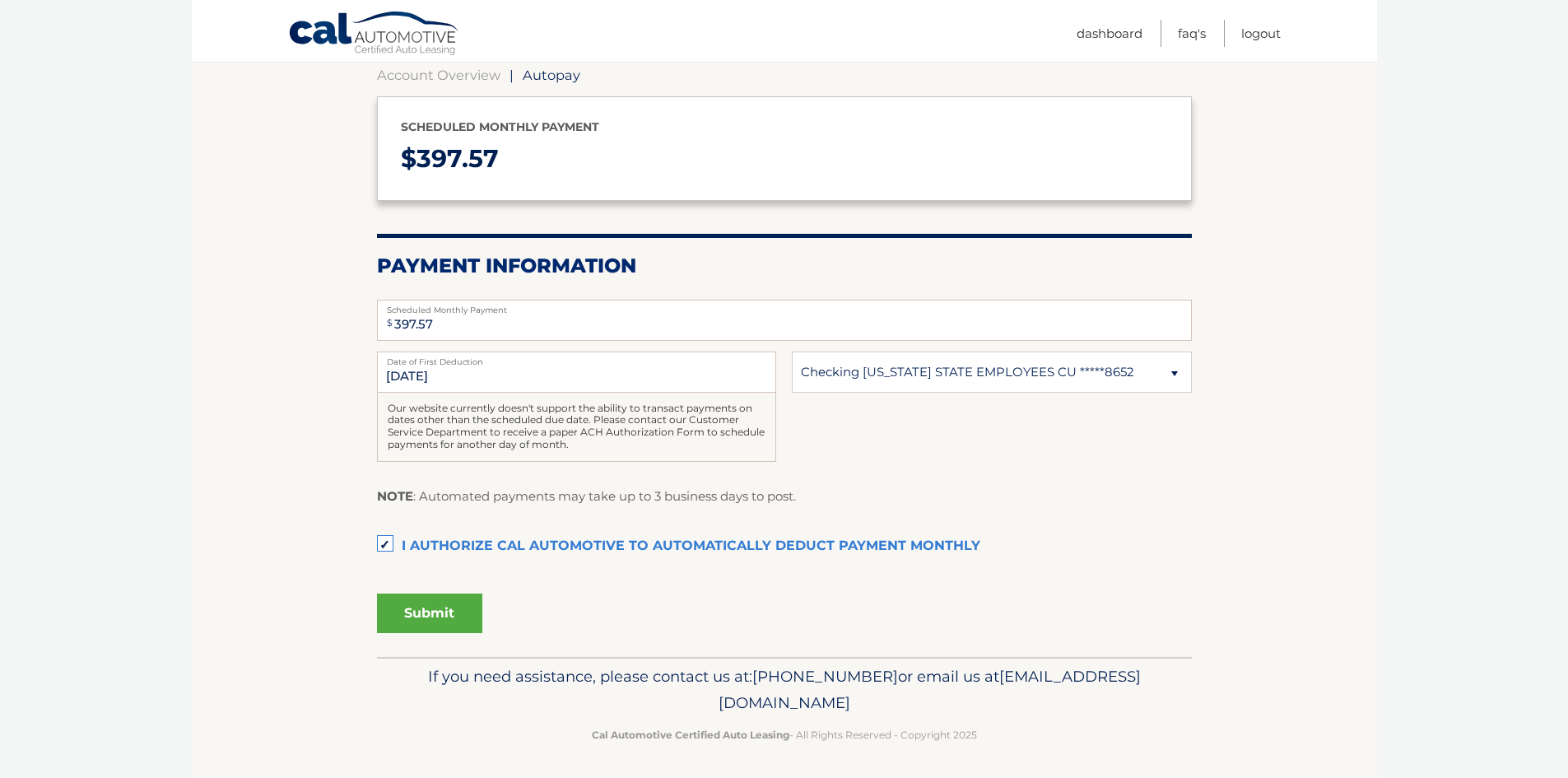
click at [451, 611] on button "Submit" at bounding box center [429, 613] width 105 height 39
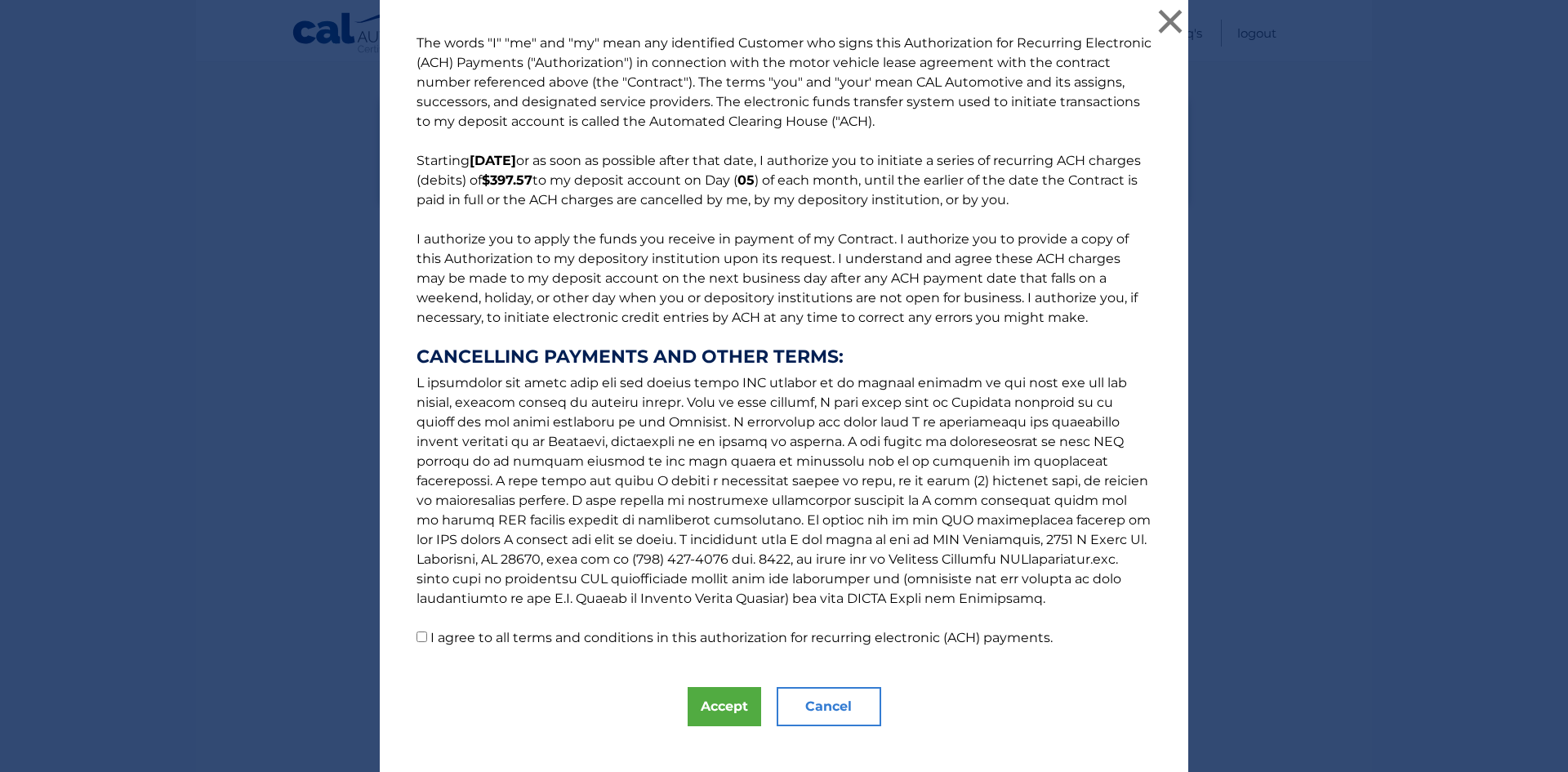
click at [416, 631] on input "I agree to all terms and conditions in this authorization for recurring electro…" at bounding box center [421, 636] width 11 height 11
checkbox input "true"
click at [708, 703] on button "Accept" at bounding box center [724, 706] width 74 height 39
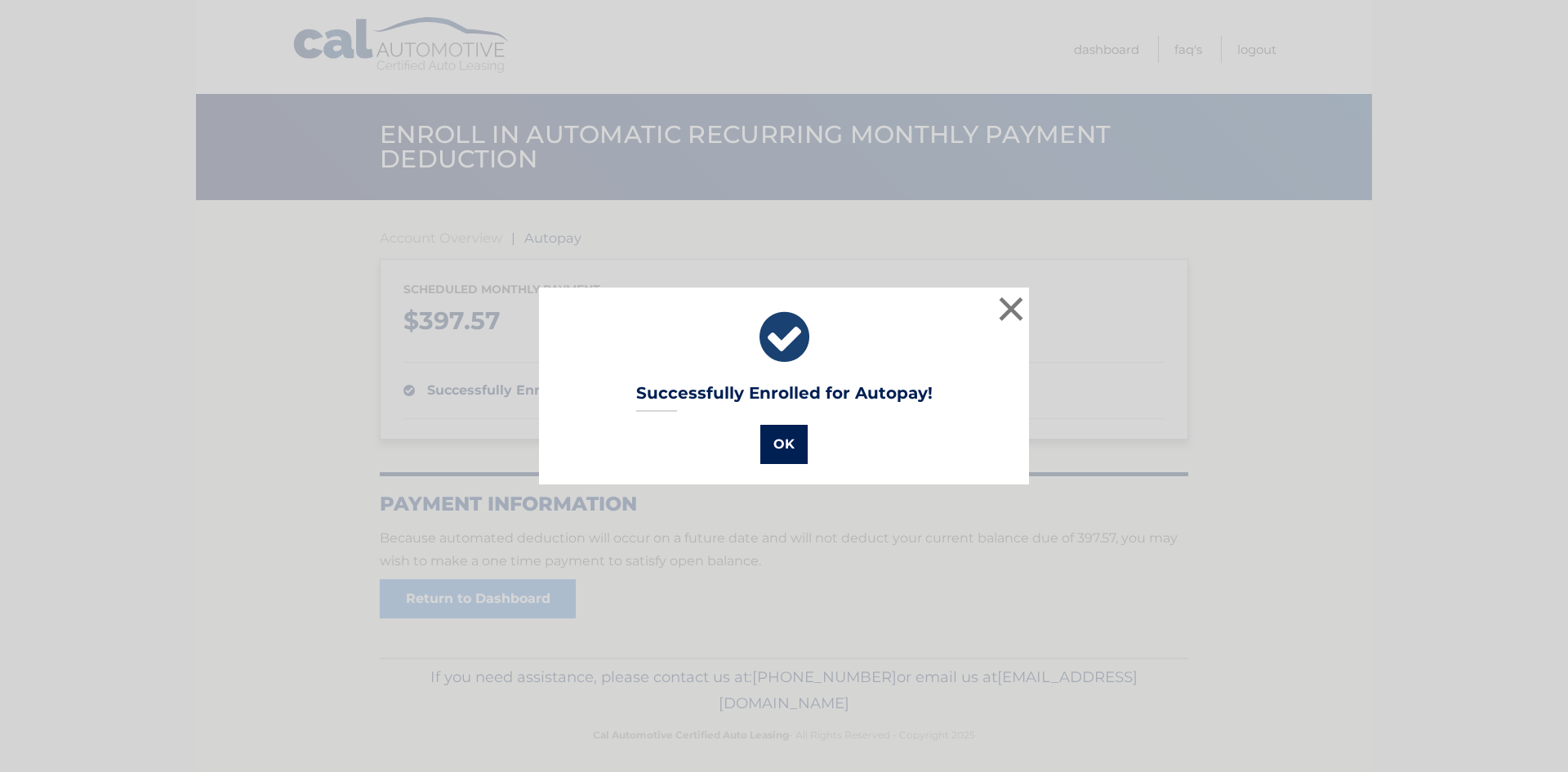
click at [771, 440] on button "OK" at bounding box center [784, 444] width 47 height 39
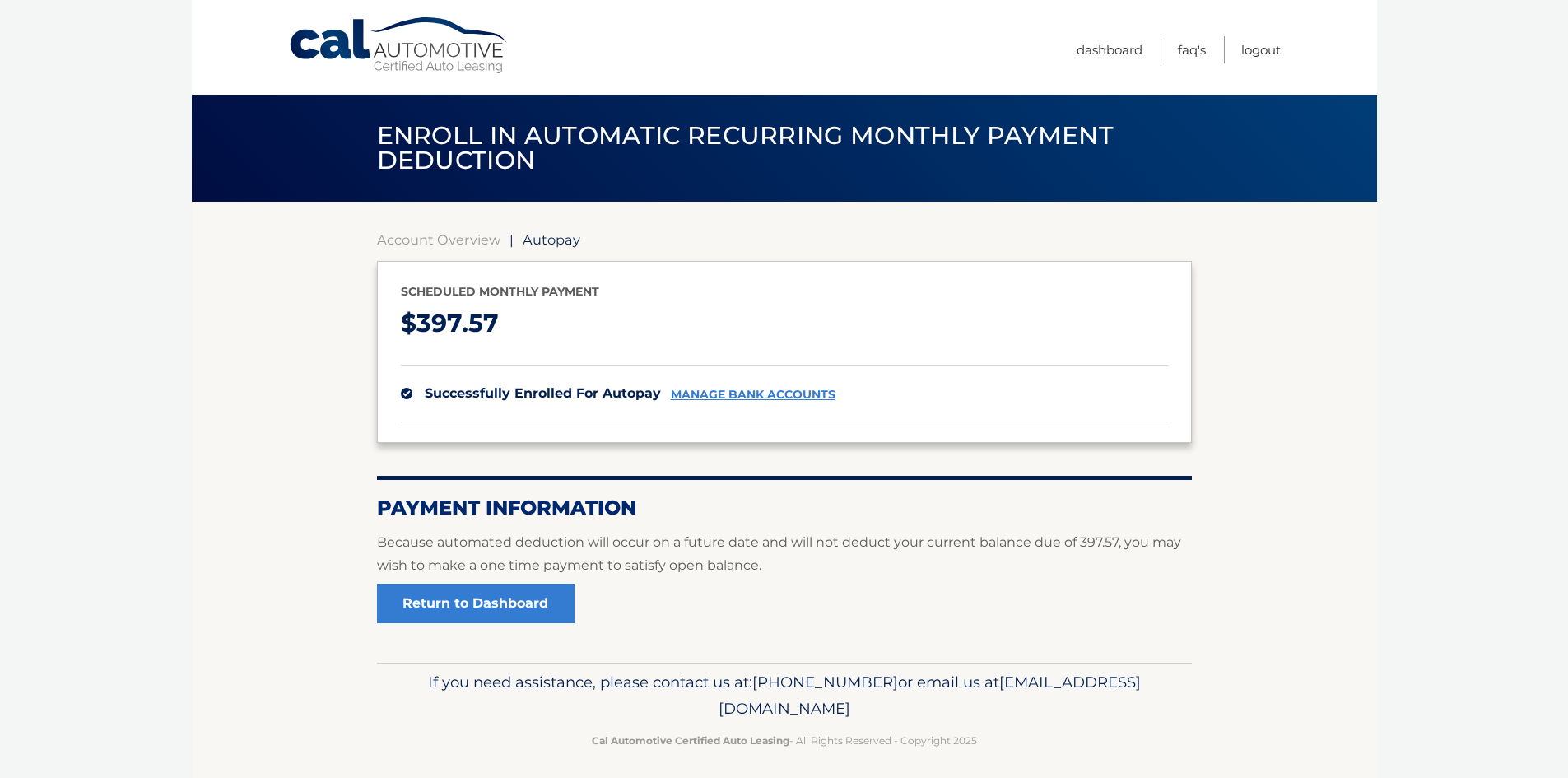
click at [784, 388] on link "manage bank accounts" at bounding box center [752, 395] width 165 height 14
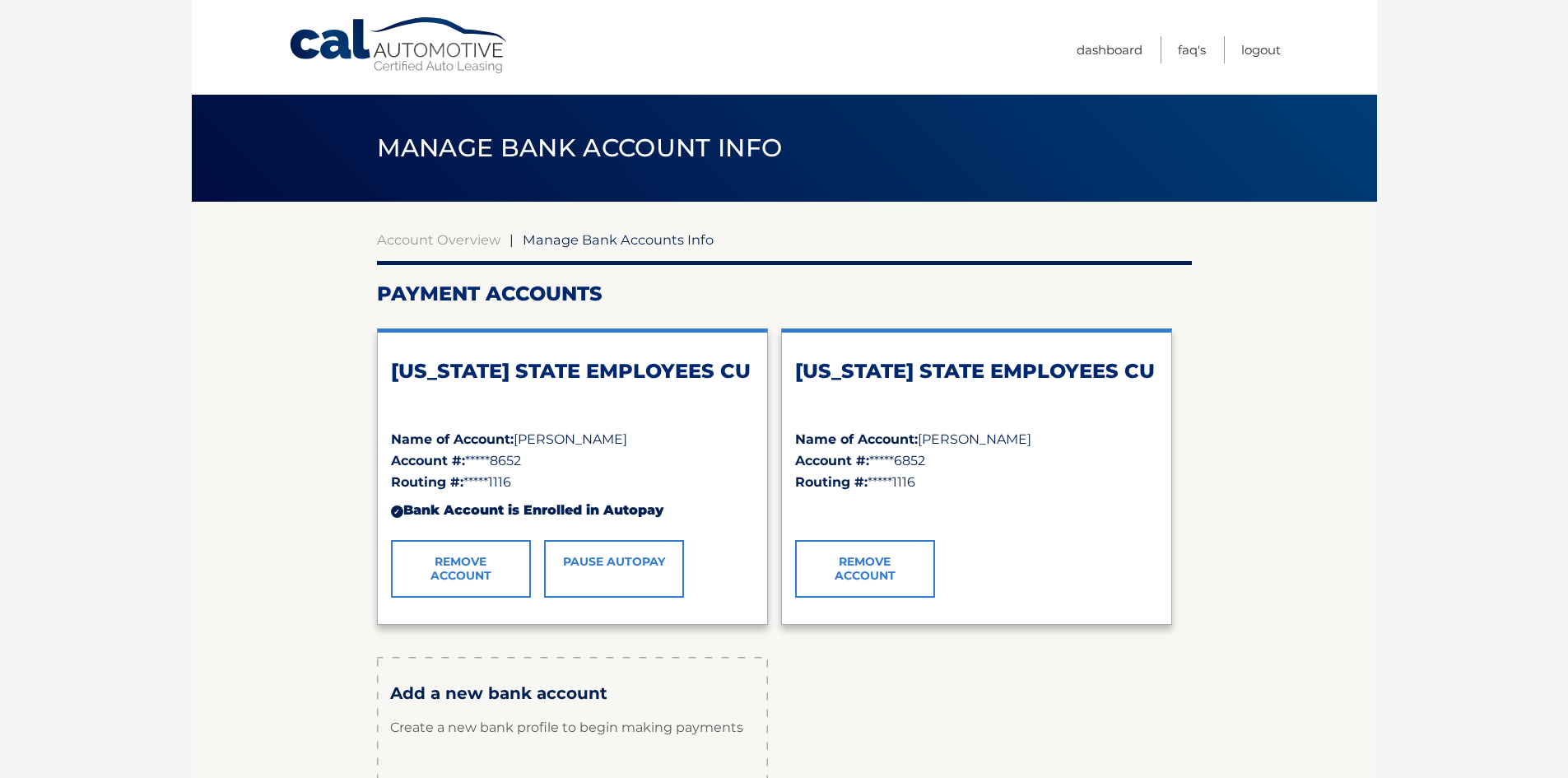
click at [865, 581] on link "Remove Account" at bounding box center [865, 568] width 140 height 57
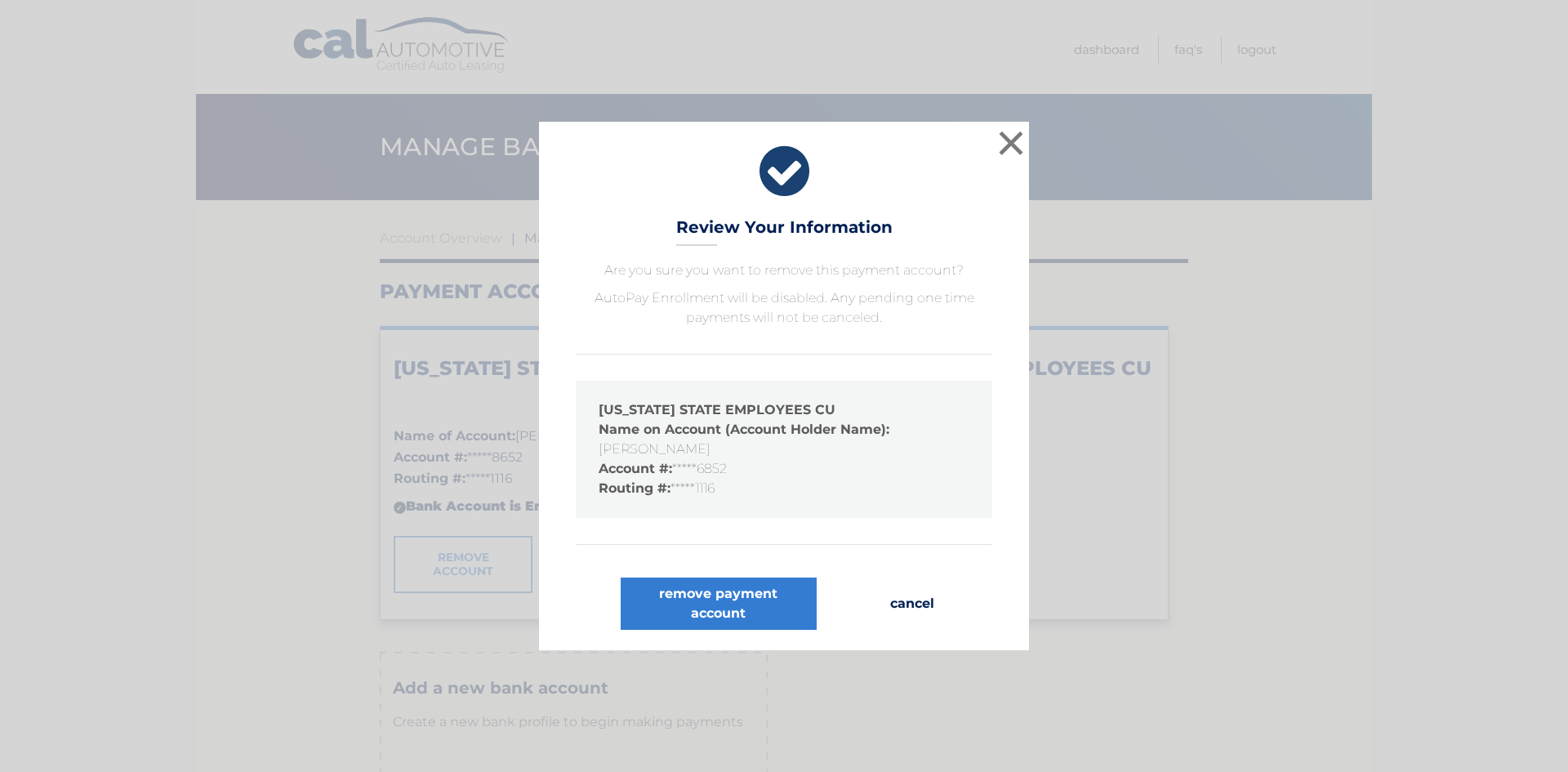
click at [910, 595] on button "cancel" at bounding box center [912, 603] width 70 height 53
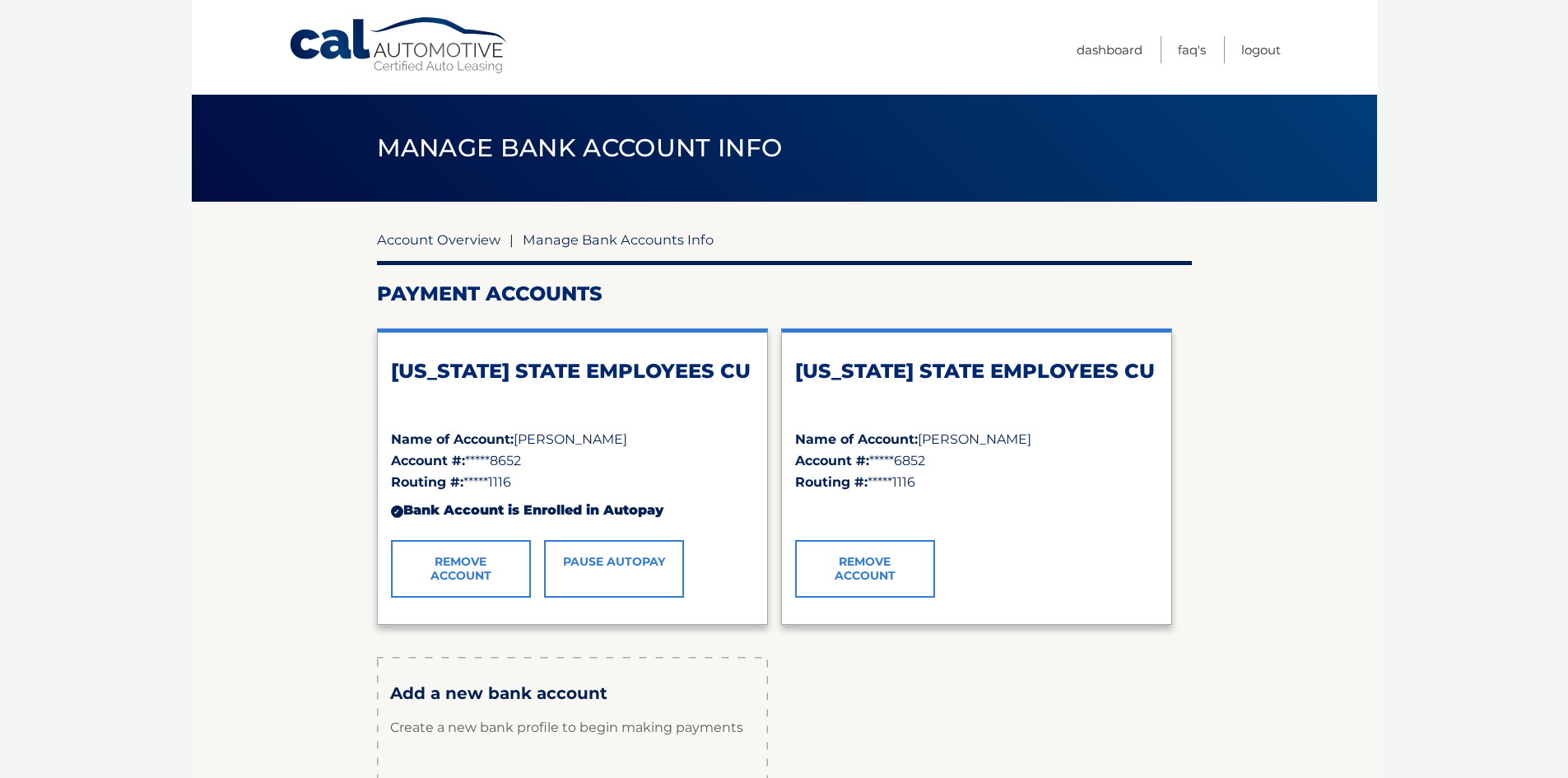
click at [477, 242] on link "Account Overview" at bounding box center [438, 239] width 124 height 16
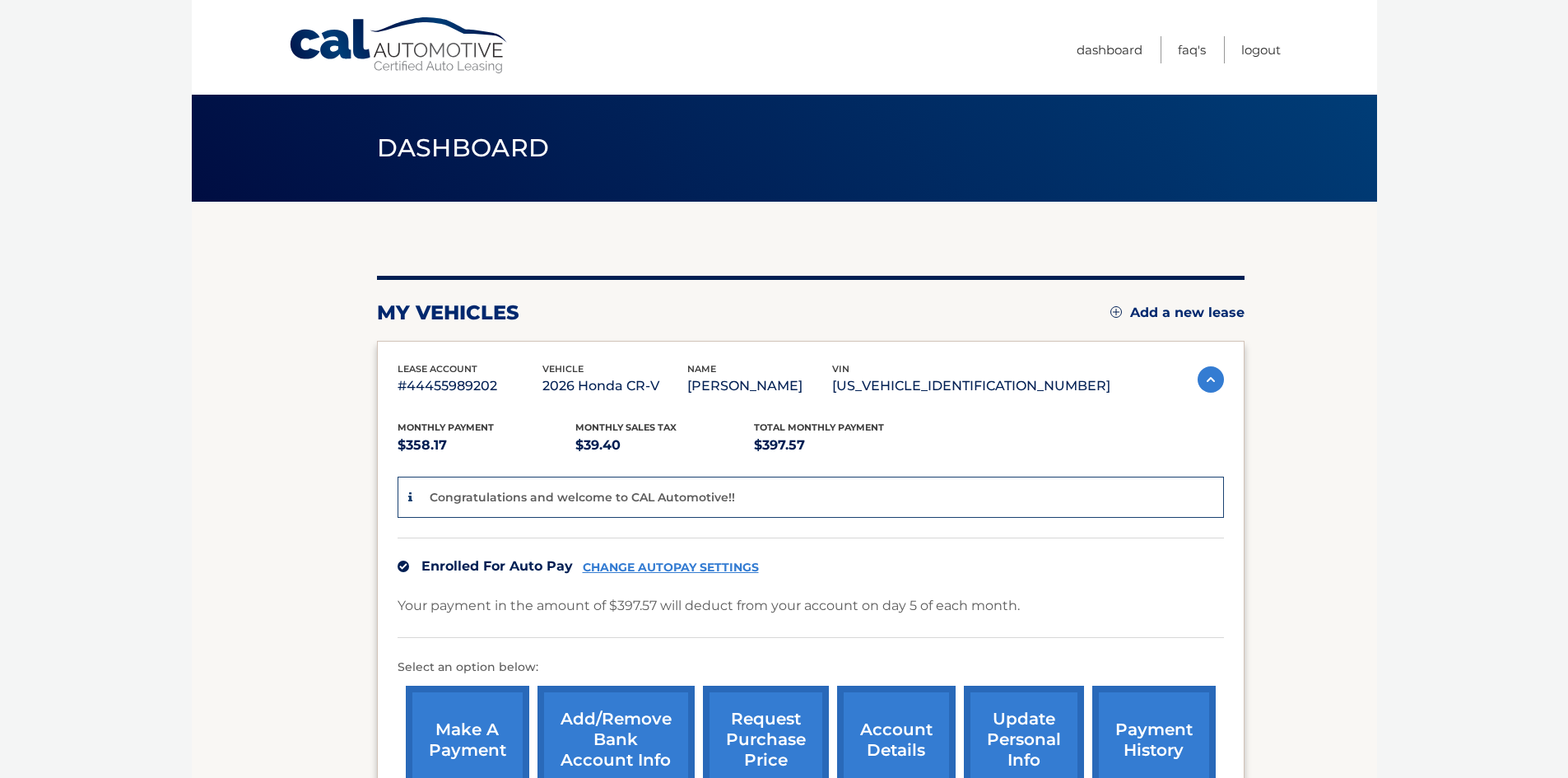
click at [314, 42] on link "Cal Automotive" at bounding box center [399, 45] width 222 height 58
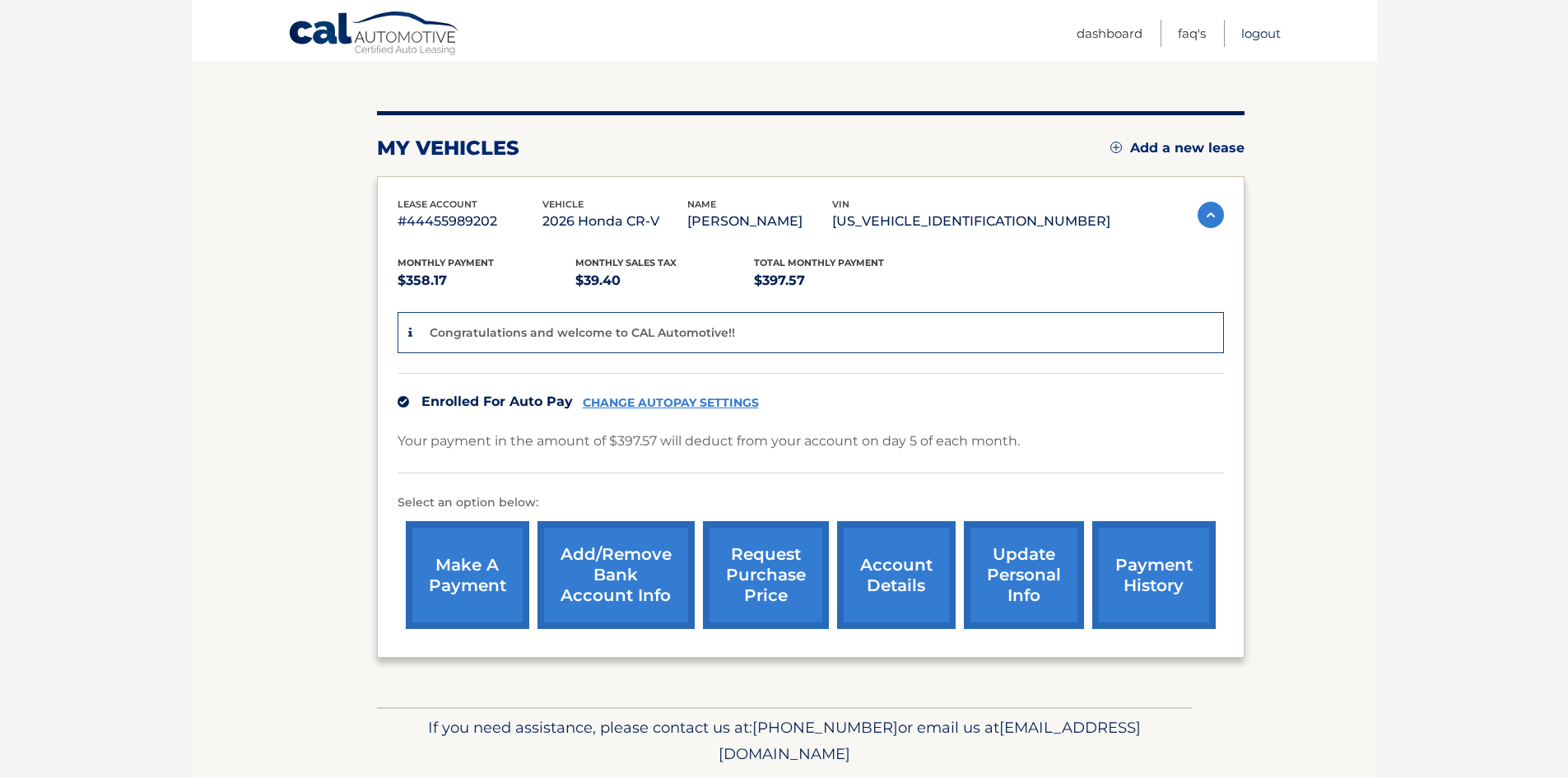
click at [1267, 39] on link "Logout" at bounding box center [1261, 33] width 39 height 27
